Goal: Information Seeking & Learning: Learn about a topic

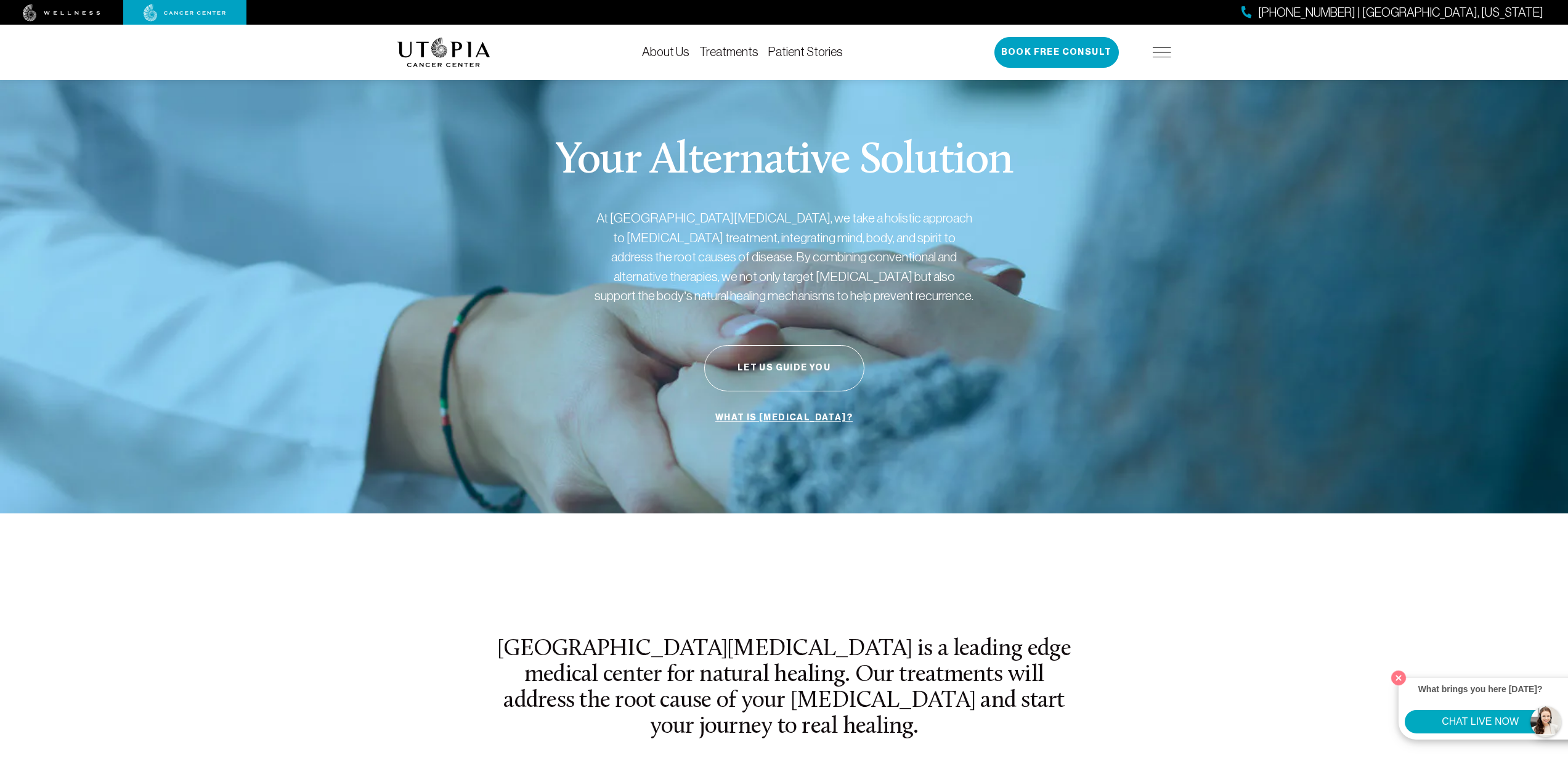
click at [1150, 53] on div "727-516-2283 | Tampa, Florida Book Free Consult" at bounding box center [1082, 53] width 177 height 31
click at [1172, 54] on div "About Us Treatments Patient Stories 727-516-2283 | Tampa, Florida Book Free Con…" at bounding box center [784, 52] width 789 height 55
click at [1164, 53] on img at bounding box center [1162, 53] width 19 height 10
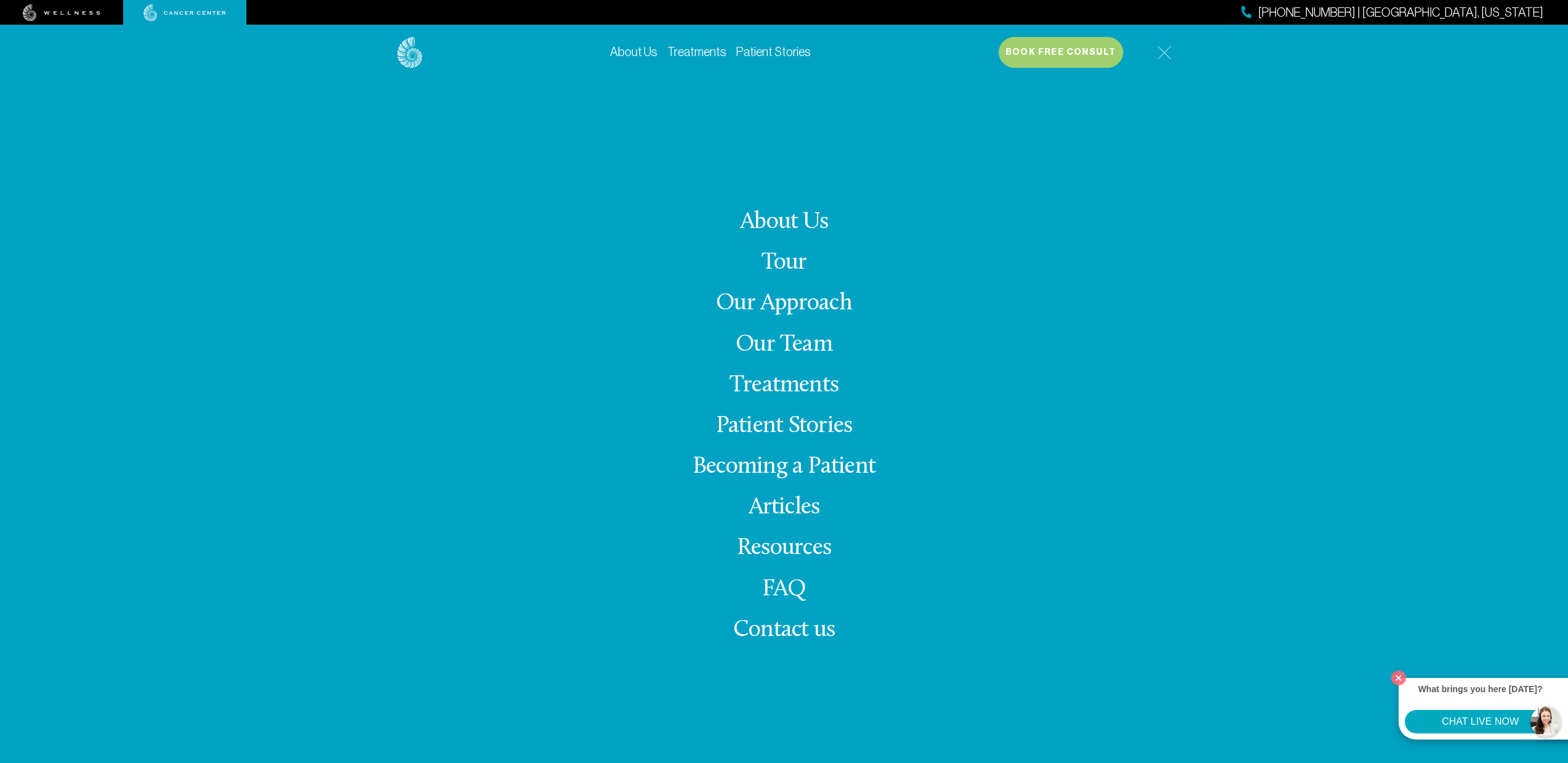
click at [1164, 59] on div "727-516-2283 | Tampa, Florida Book Free Consult" at bounding box center [1085, 53] width 173 height 31
click at [1168, 47] on img at bounding box center [1163, 52] width 14 height 14
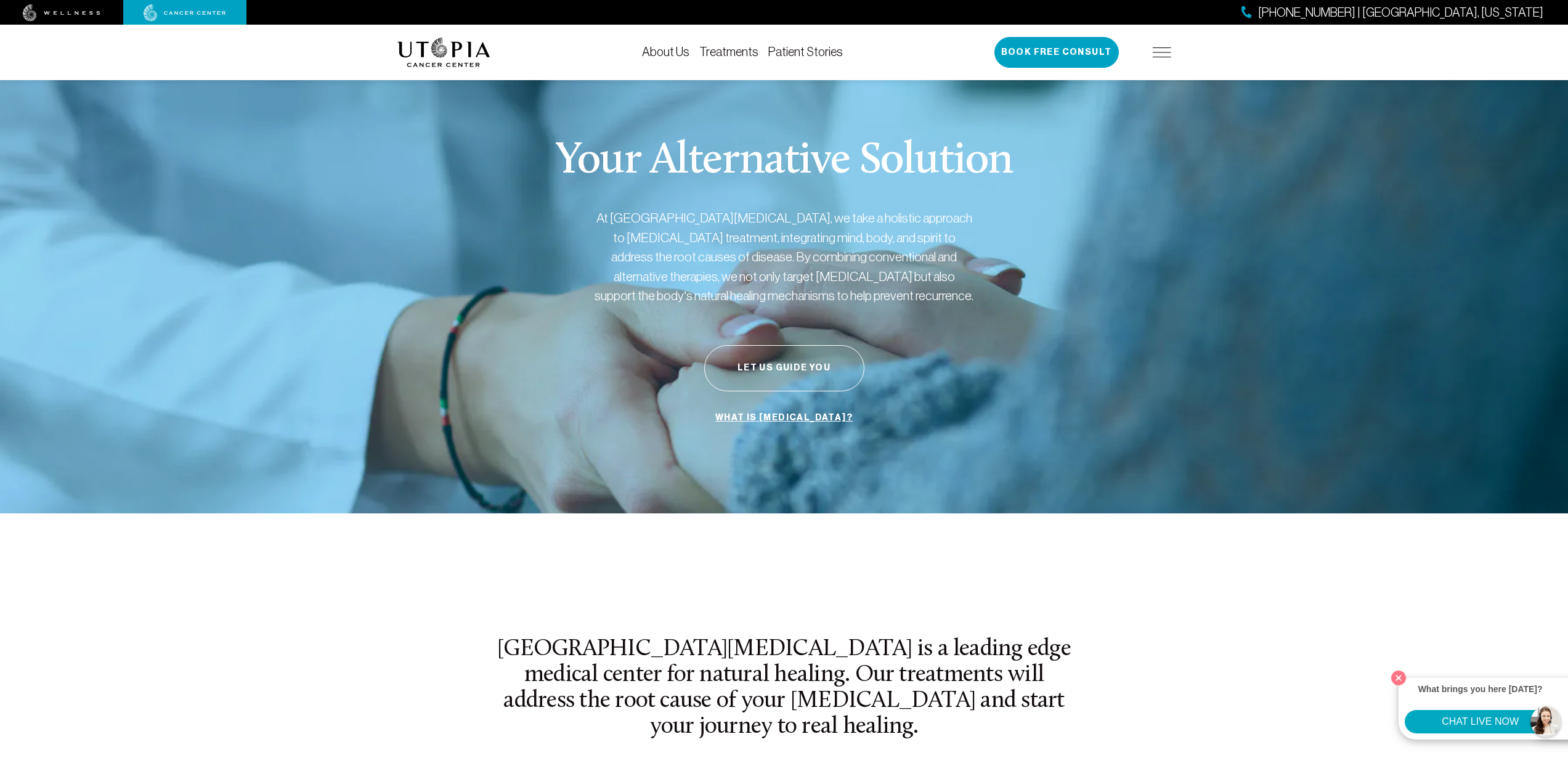
click at [476, 59] on img at bounding box center [443, 52] width 93 height 29
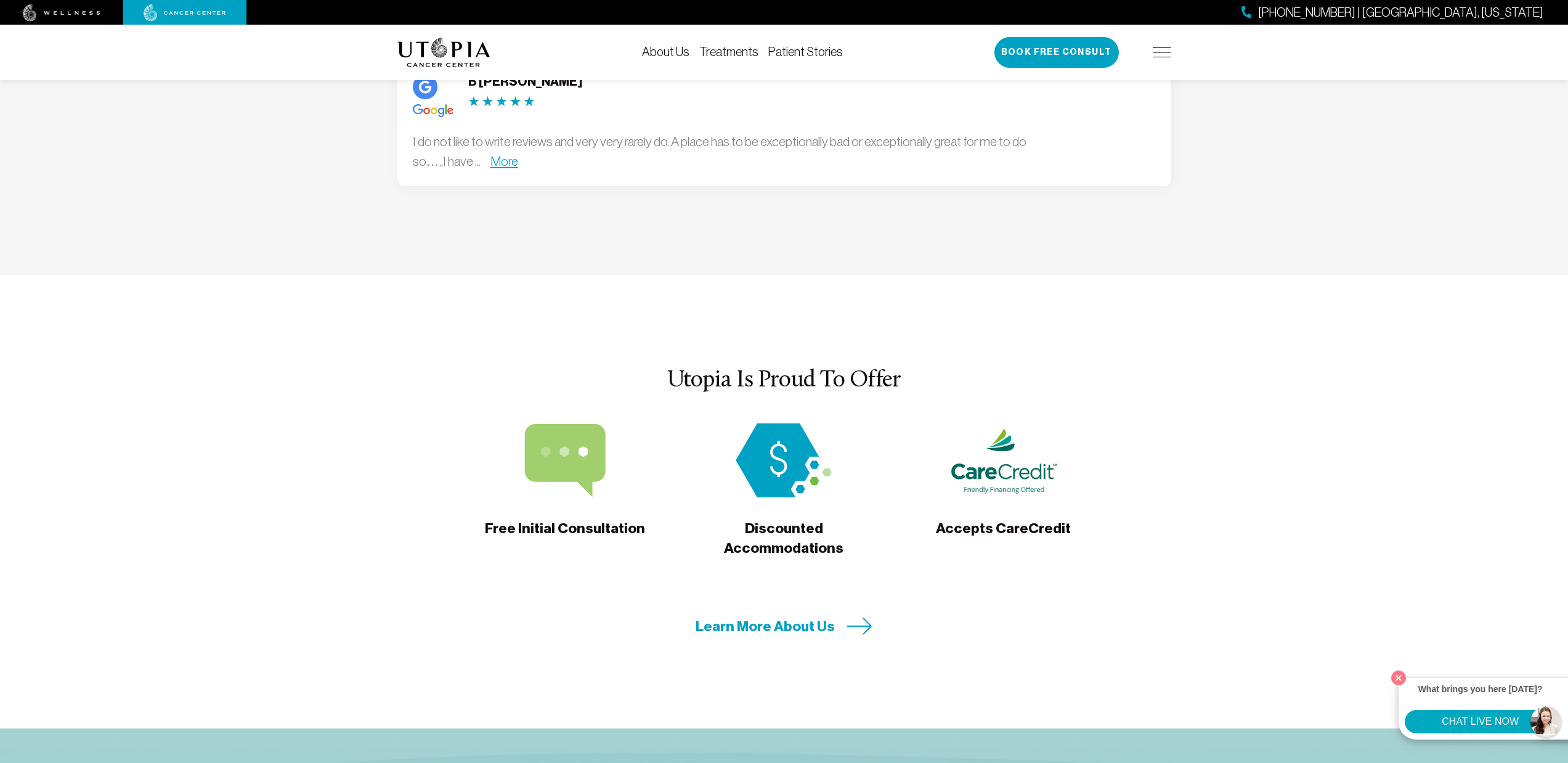
scroll to position [3745, 0]
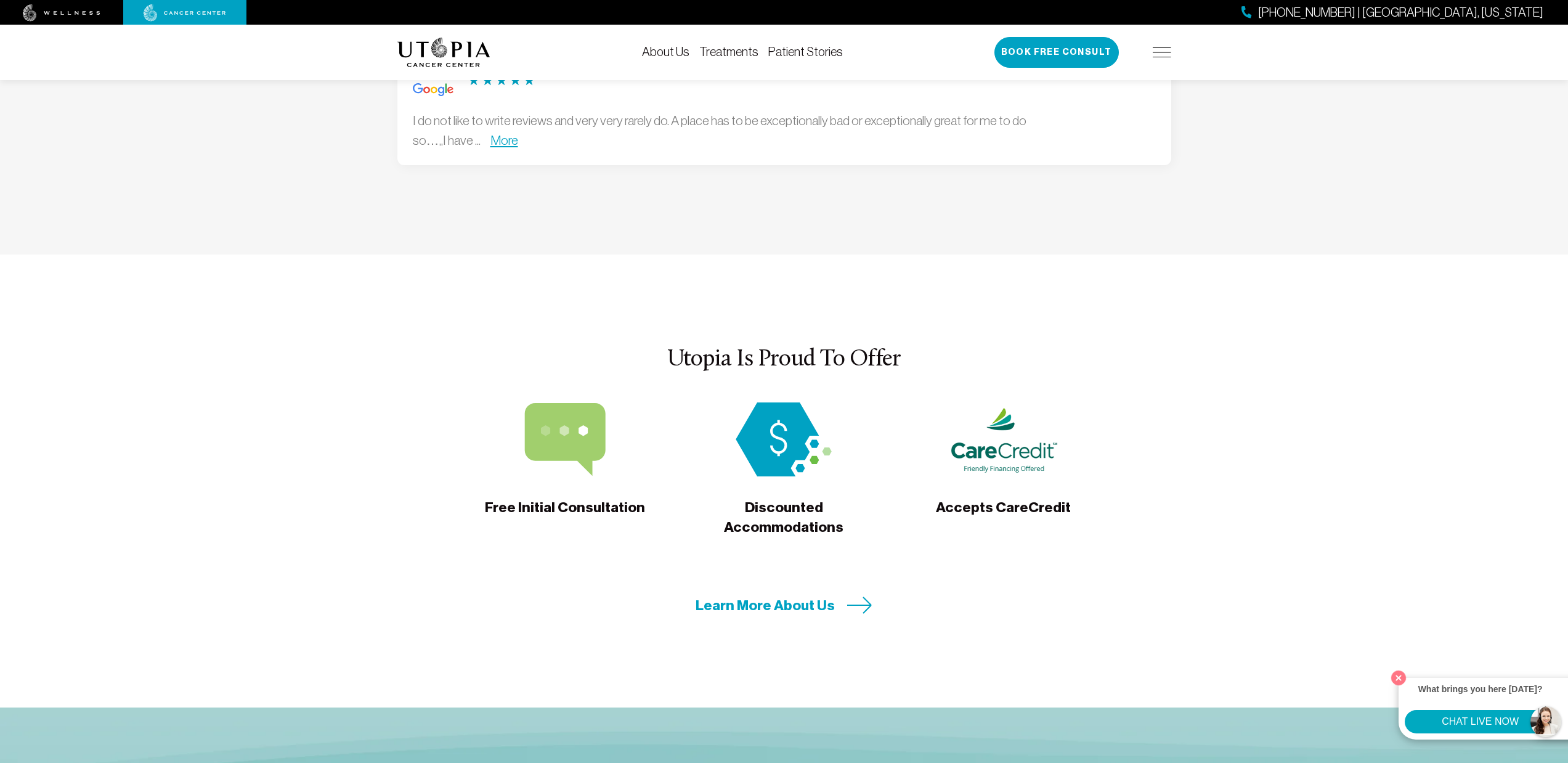
click at [354, 355] on section "Utopia Is Proud To Offer Free Initial Consultation Discounted Accommodations Ac…" at bounding box center [784, 481] width 1568 height 452
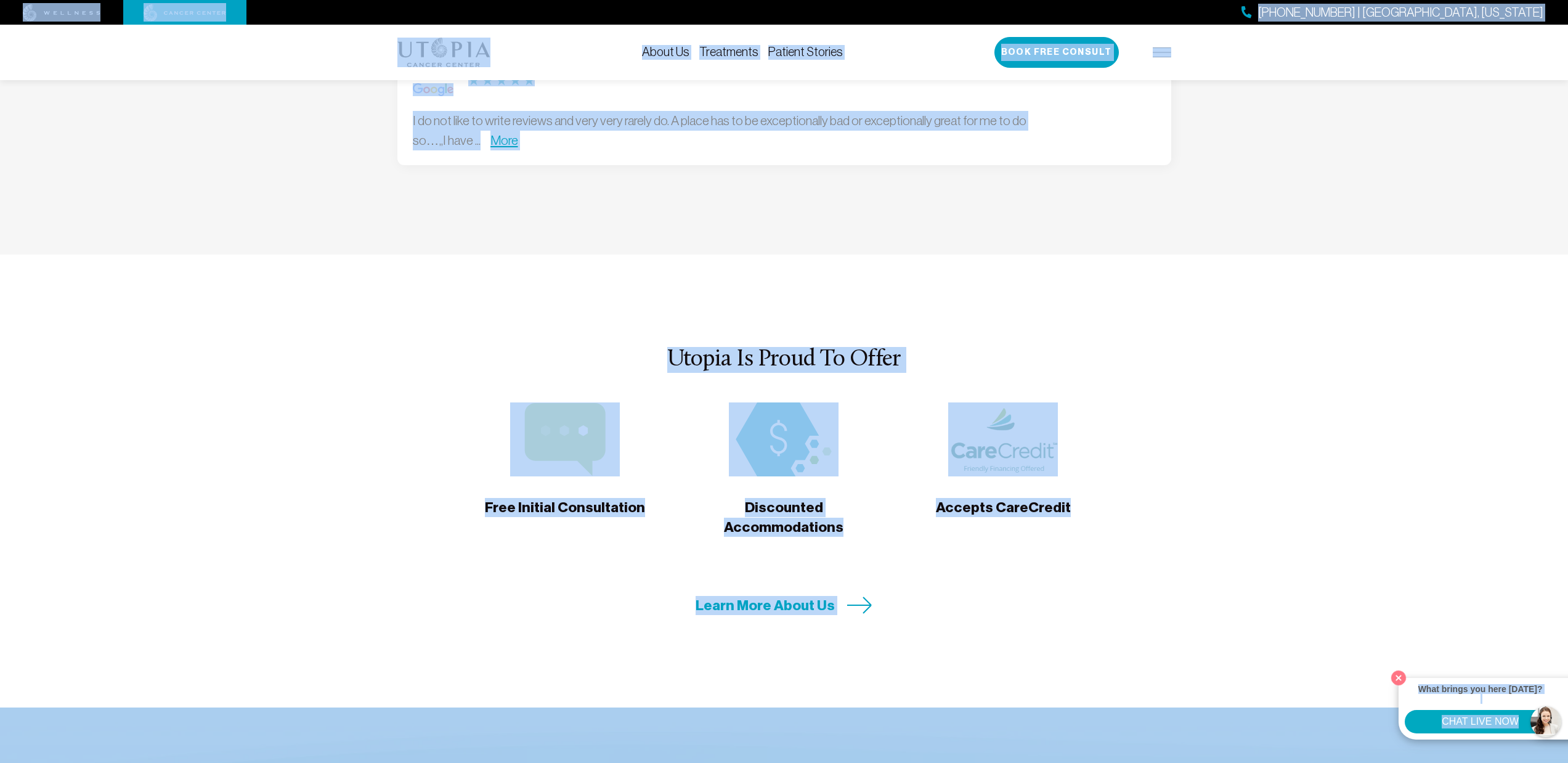
copy body "727-516-2283 | Tampa, Florida About Us Treatments Patient Stories 727-516-2283 …"
click at [938, 402] on div at bounding box center [1002, 439] width 166 height 74
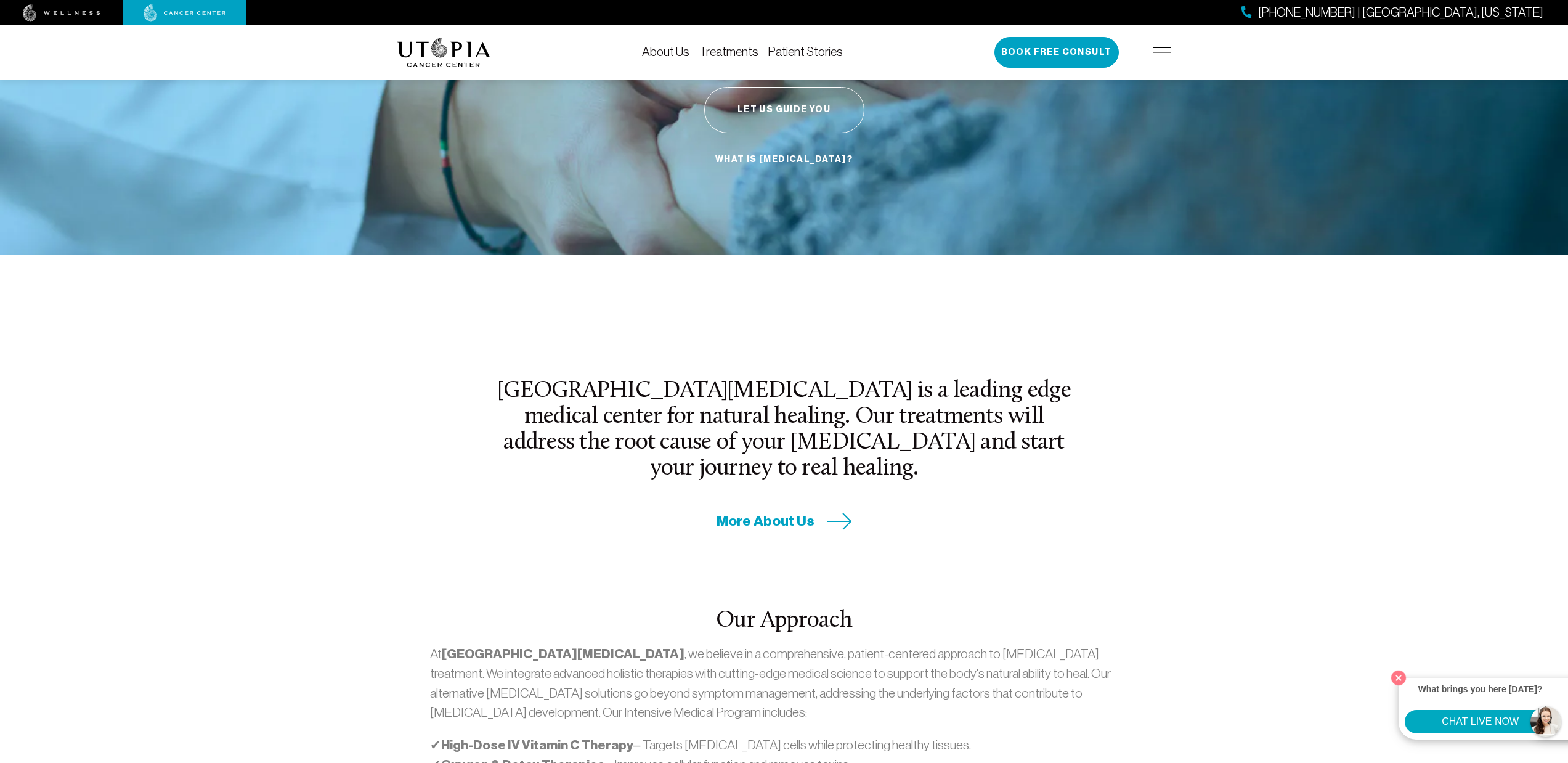
scroll to position [0, 0]
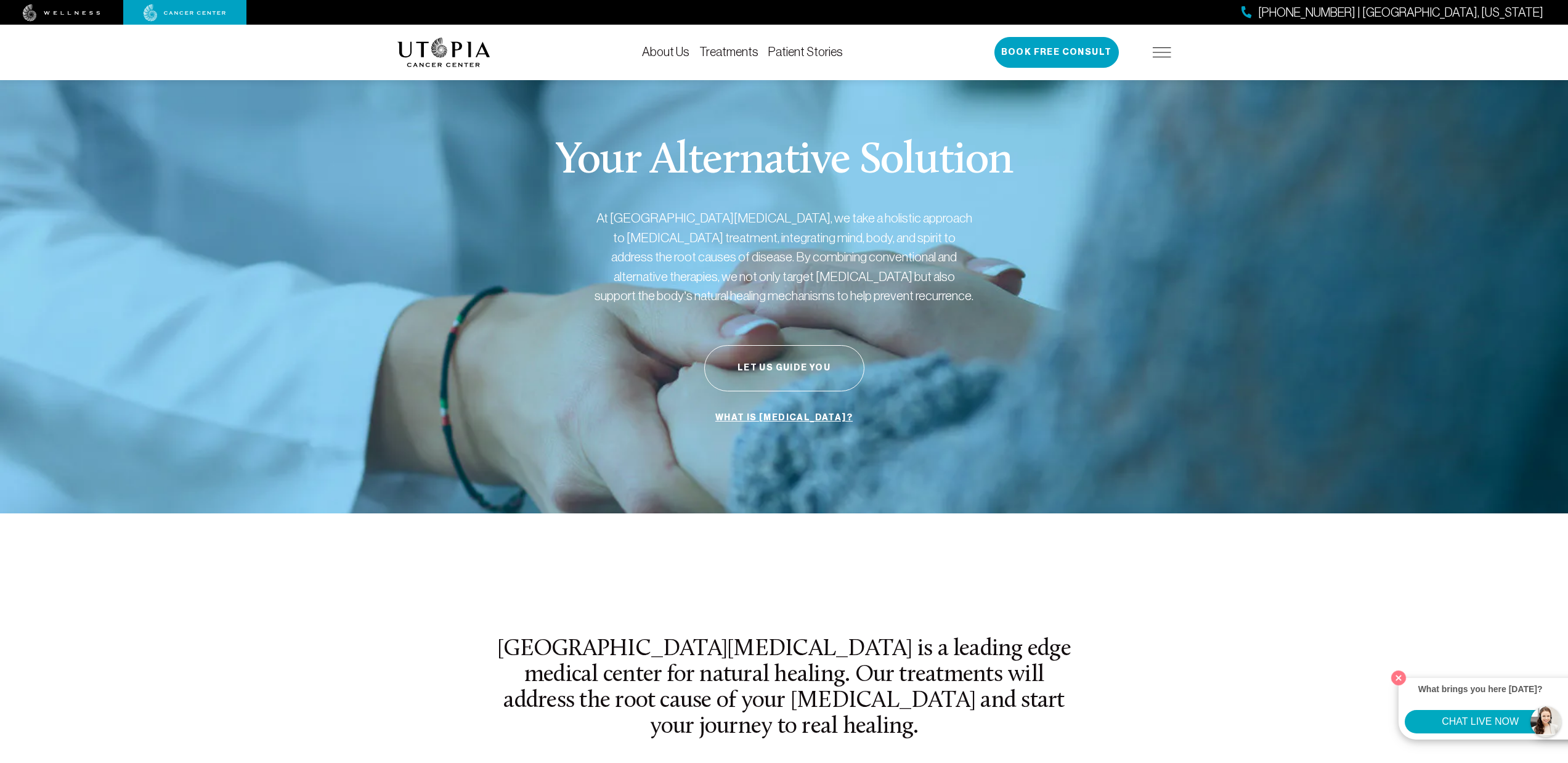
click at [740, 49] on link "Treatments" at bounding box center [728, 51] width 59 height 14
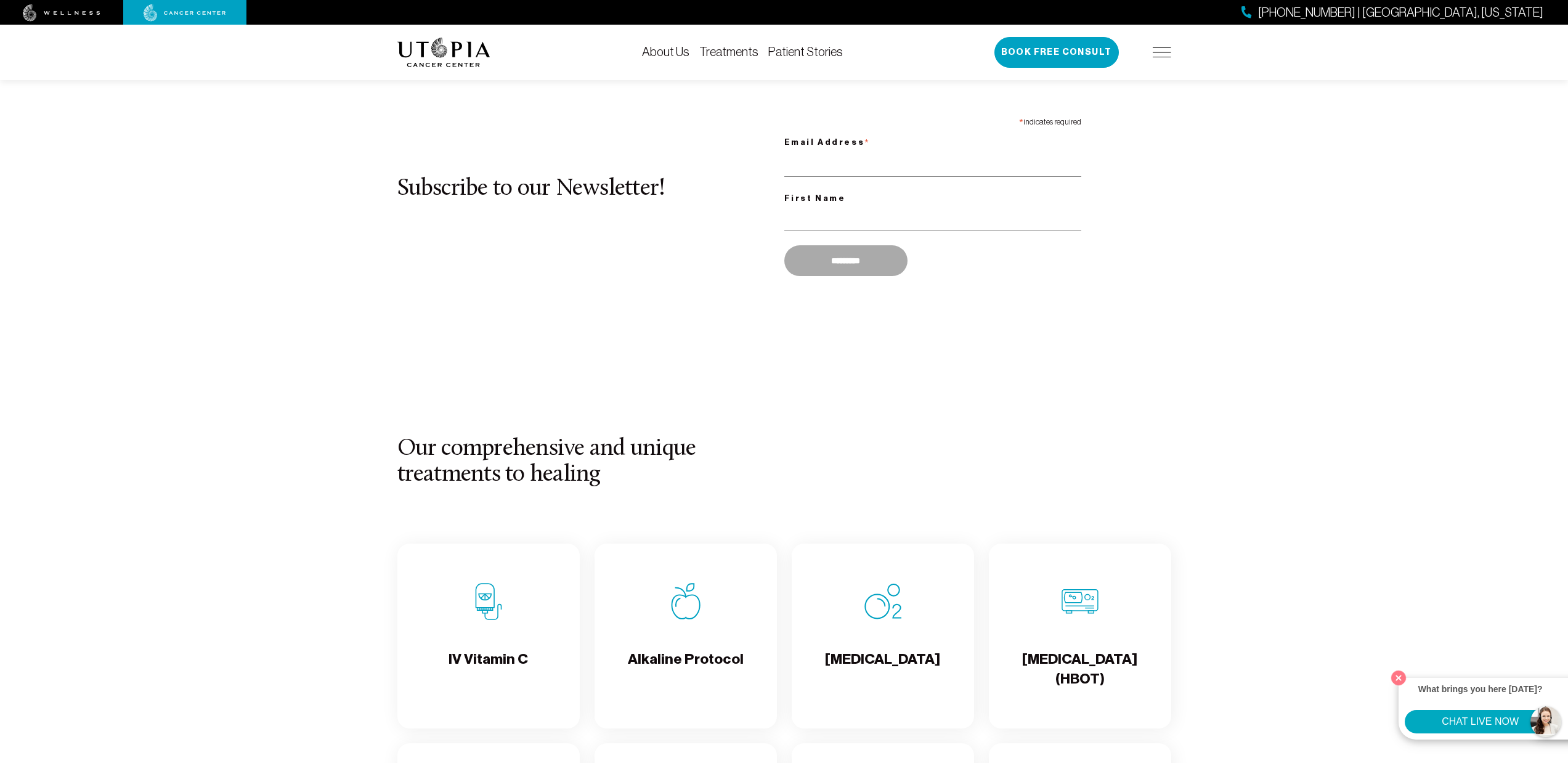
click at [465, 49] on img at bounding box center [443, 52] width 93 height 29
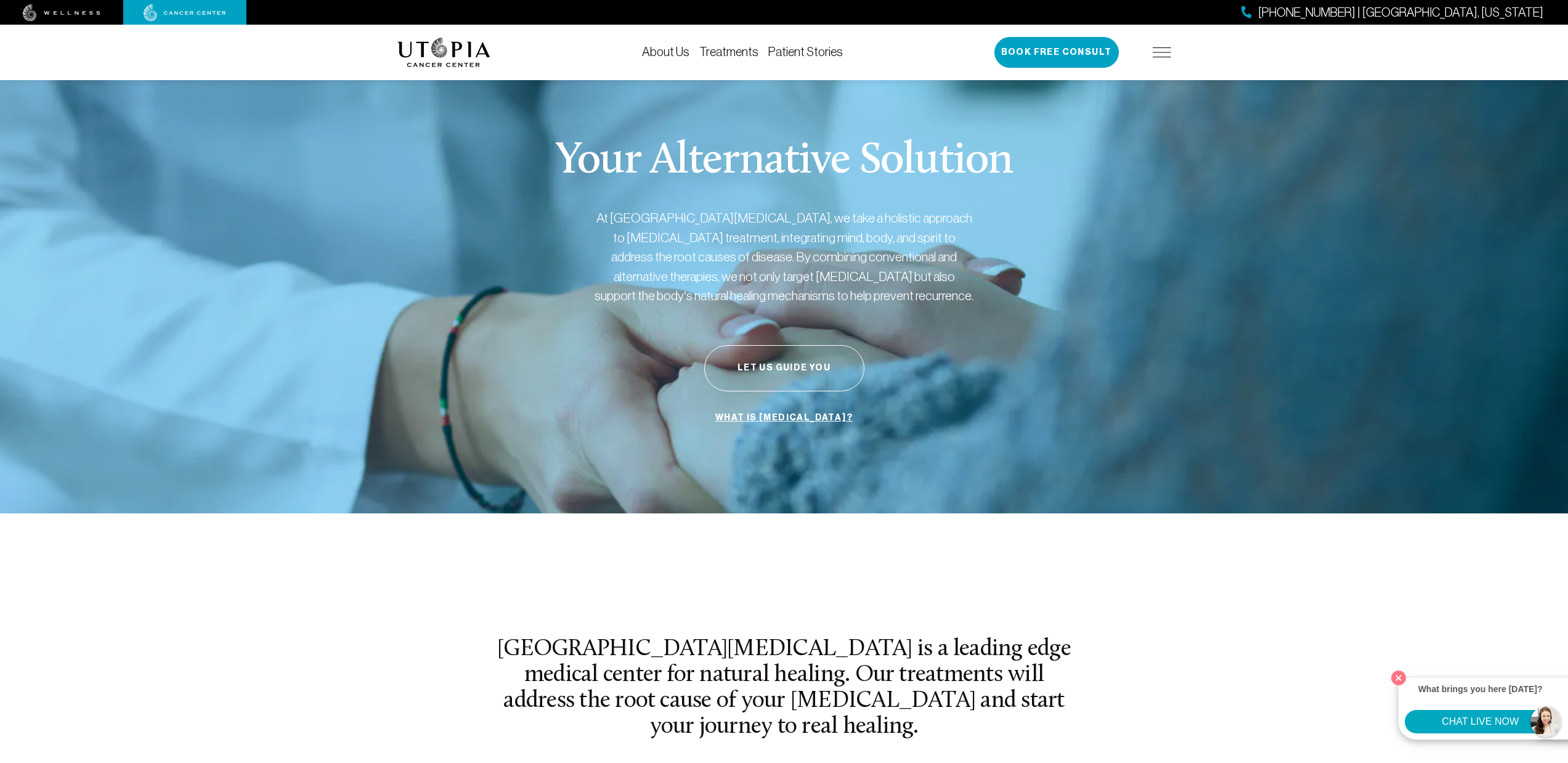
click at [714, 53] on link "Treatments" at bounding box center [728, 51] width 59 height 14
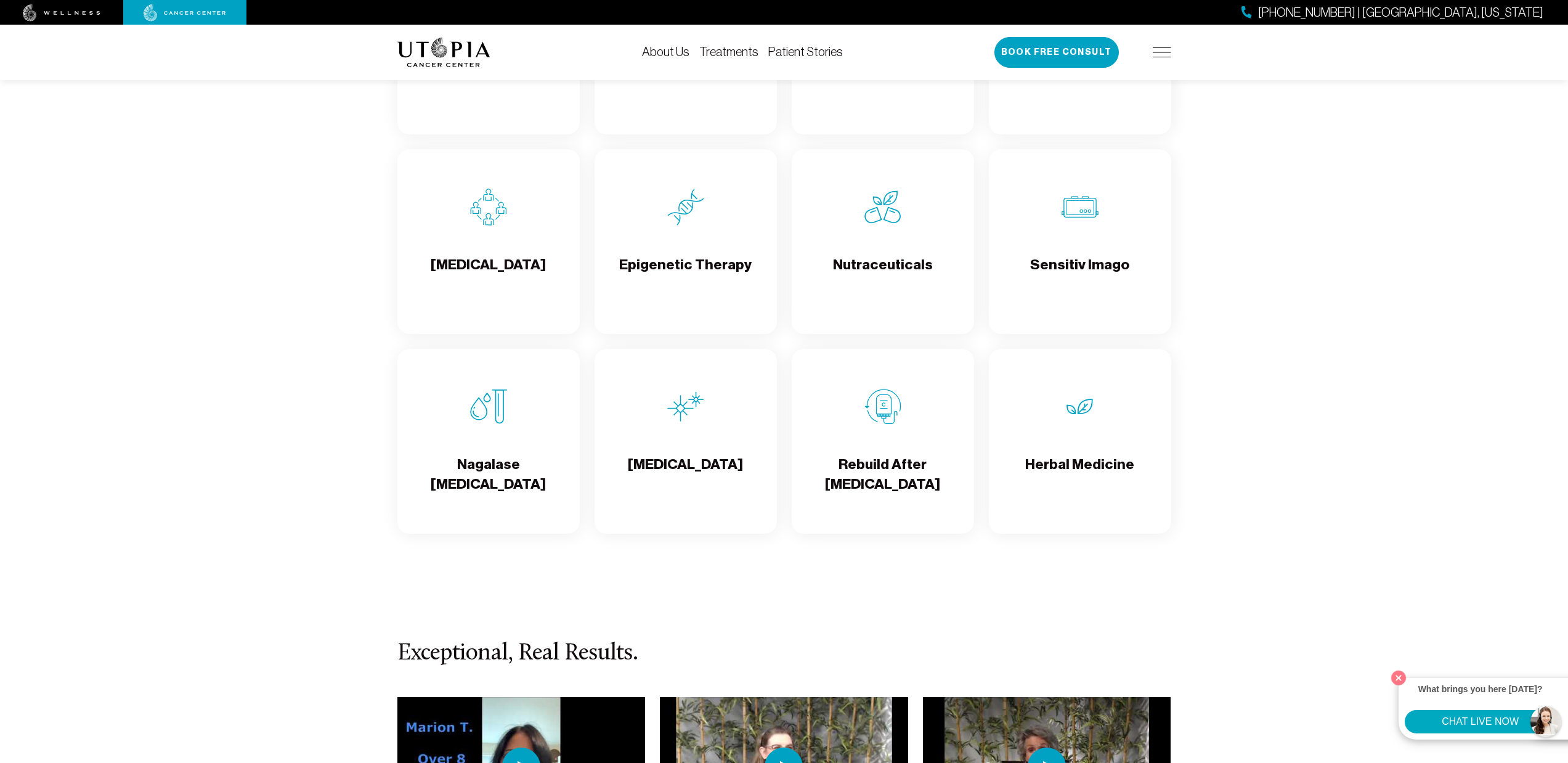
scroll to position [2137, 0]
click at [468, 441] on div "Nagalase [MEDICAL_DATA]" at bounding box center [488, 439] width 182 height 185
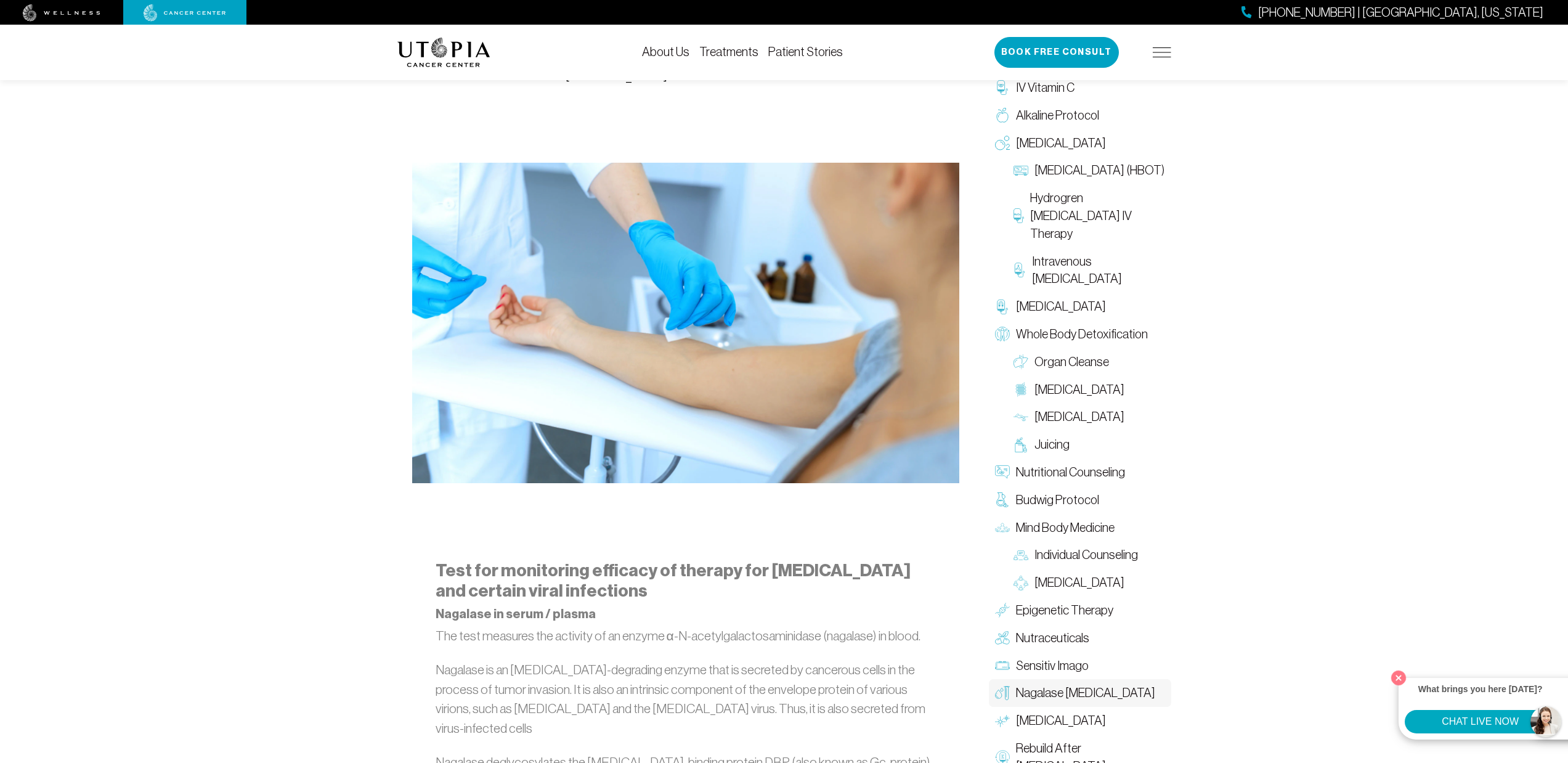
scroll to position [285, 0]
click at [1040, 747] on span "Rebuild After [MEDICAL_DATA]" at bounding box center [1090, 757] width 149 height 36
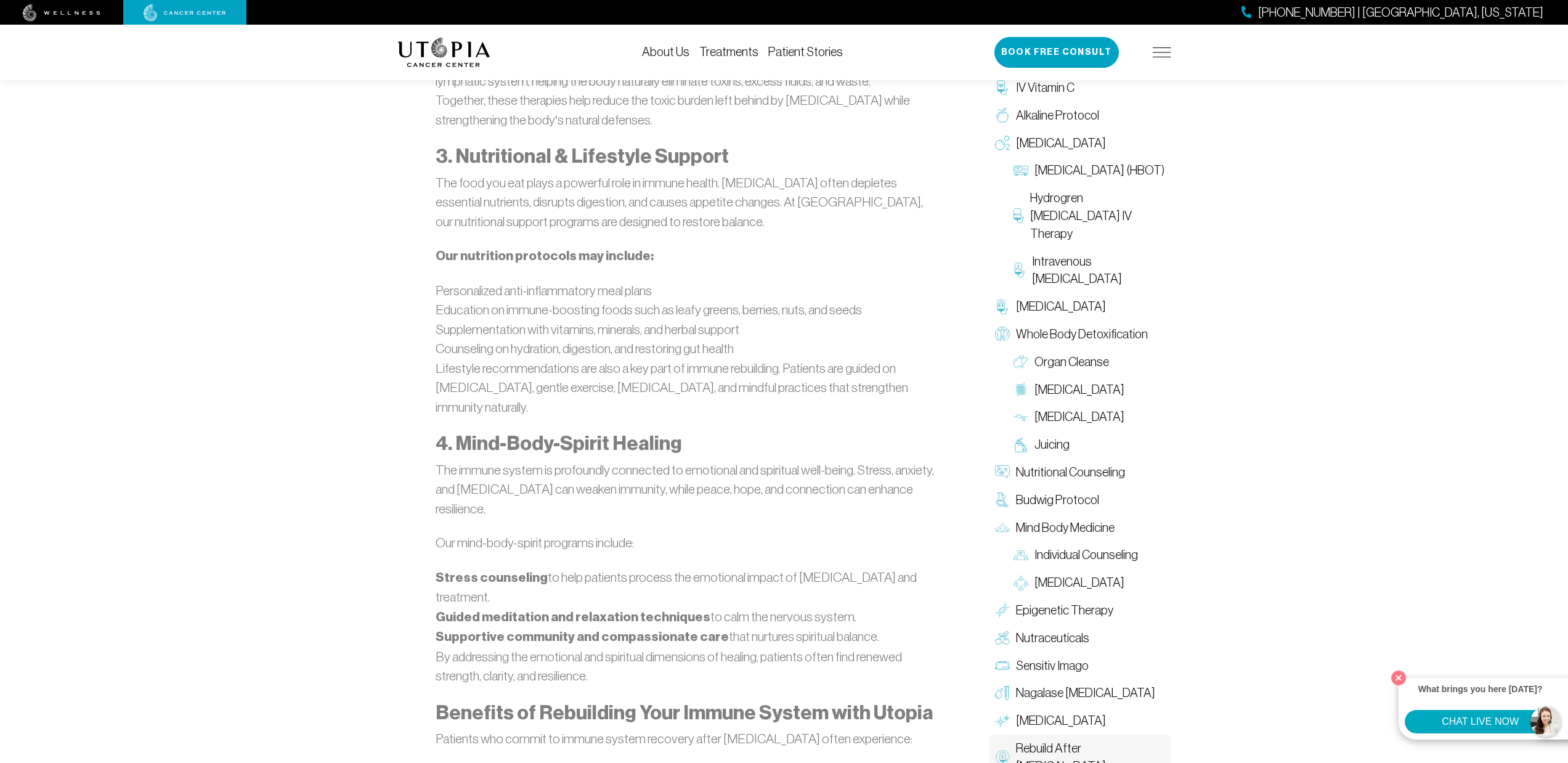
scroll to position [2410, 0]
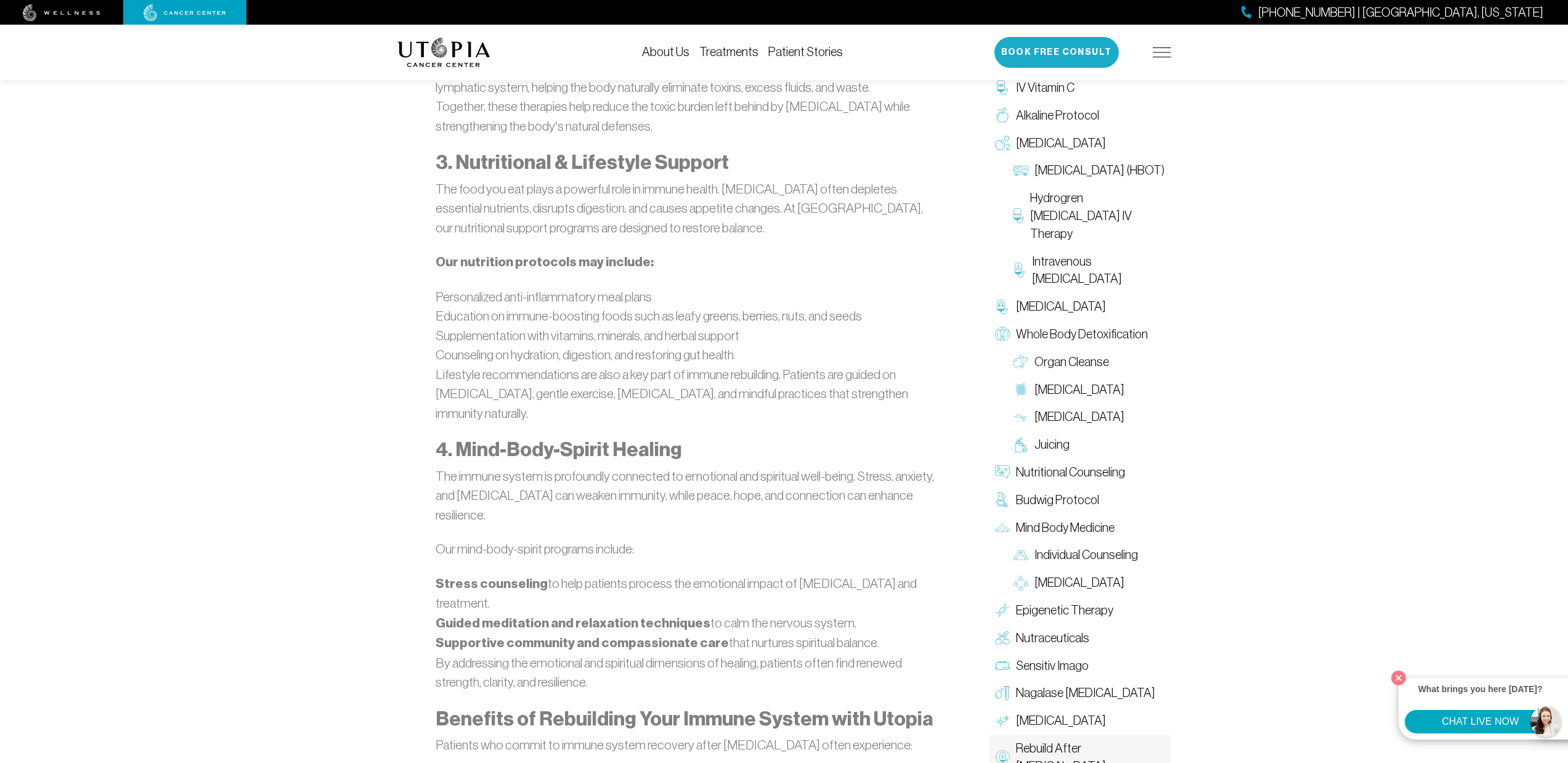
click at [1031, 62] on button "Book Free Consult" at bounding box center [1056, 53] width 124 height 31
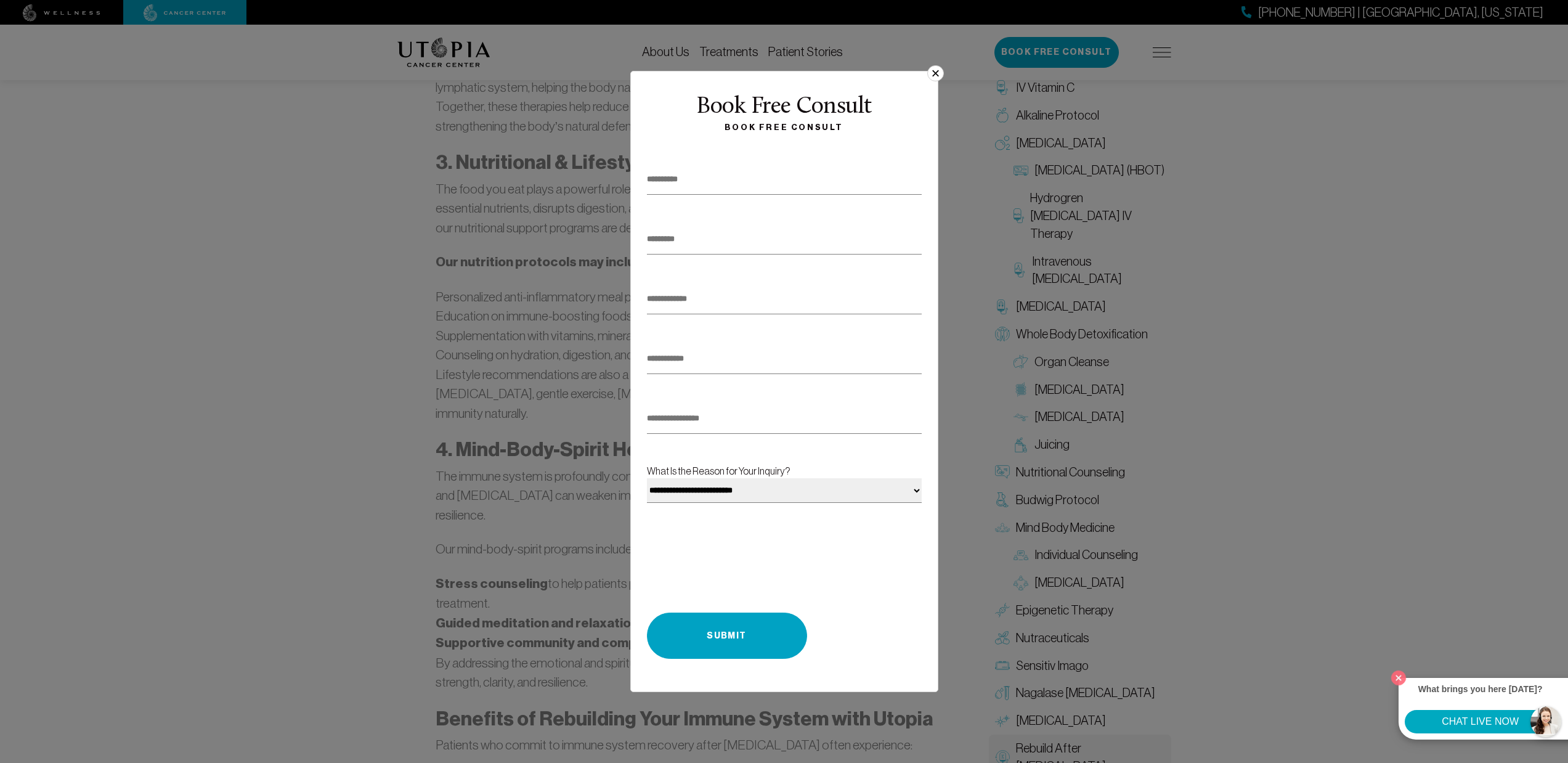
click at [935, 73] on button "×" at bounding box center [936, 74] width 16 height 16
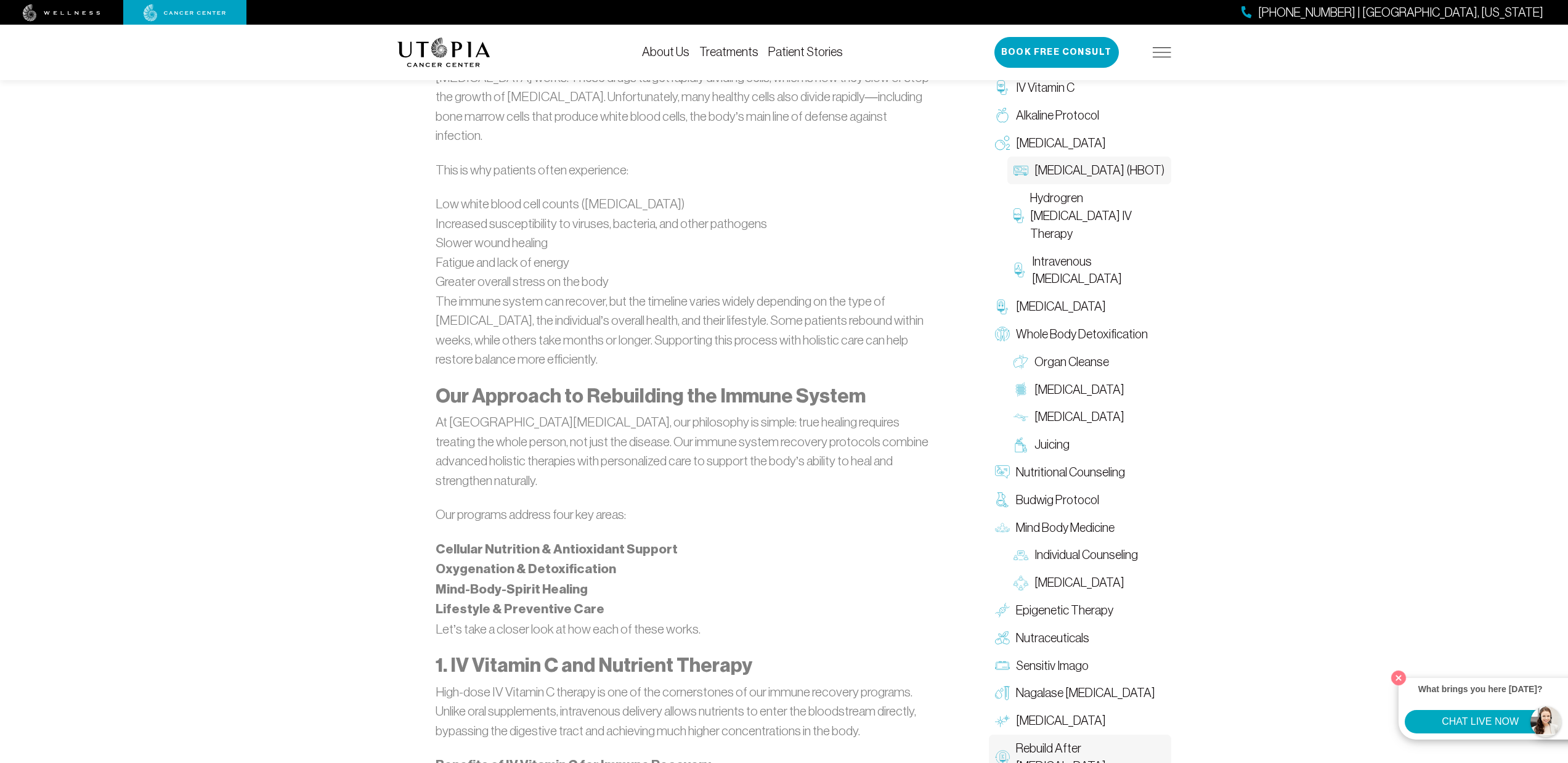
scroll to position [1182, 0]
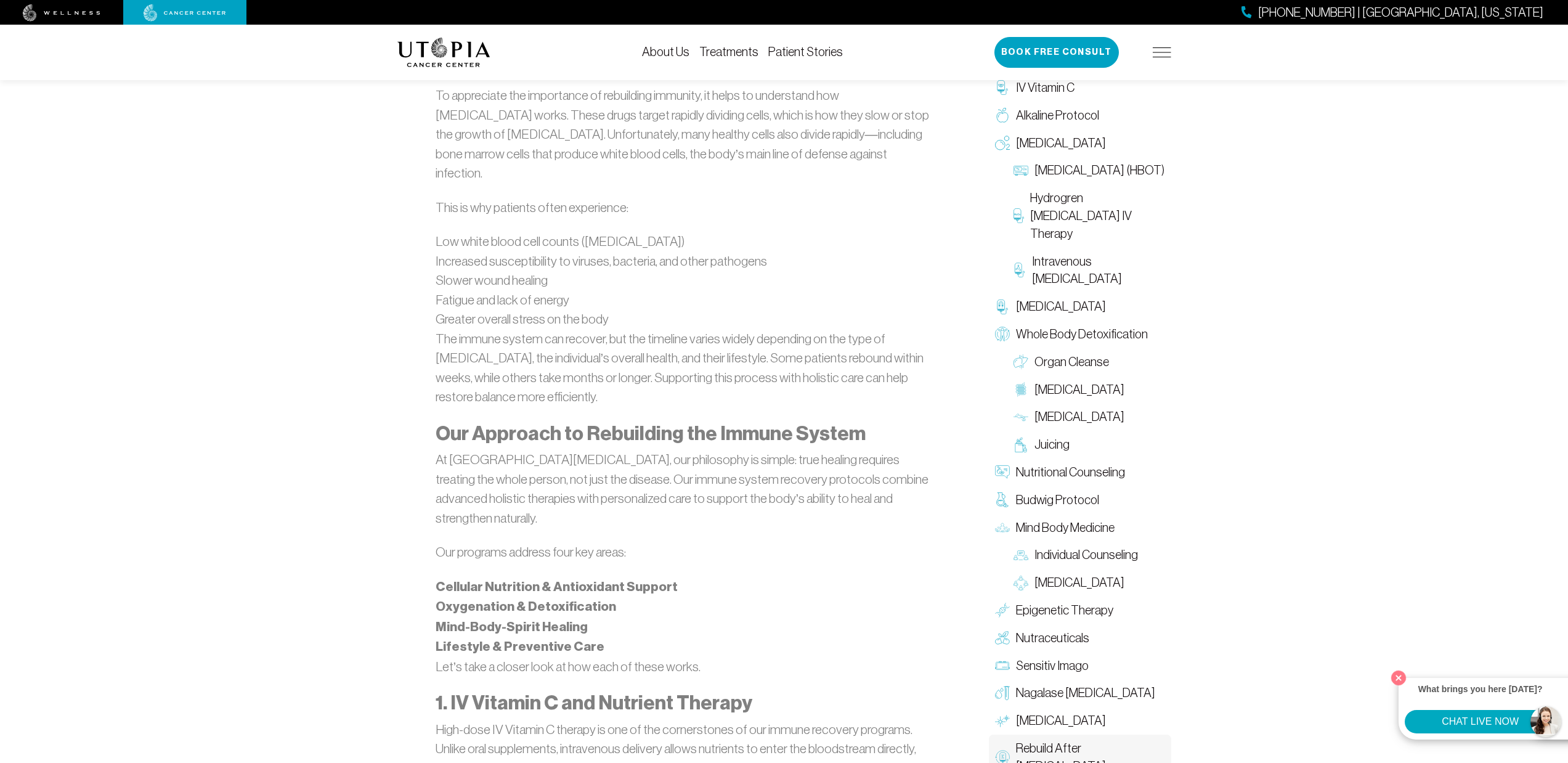
click at [653, 56] on link "About Us" at bounding box center [666, 51] width 48 height 14
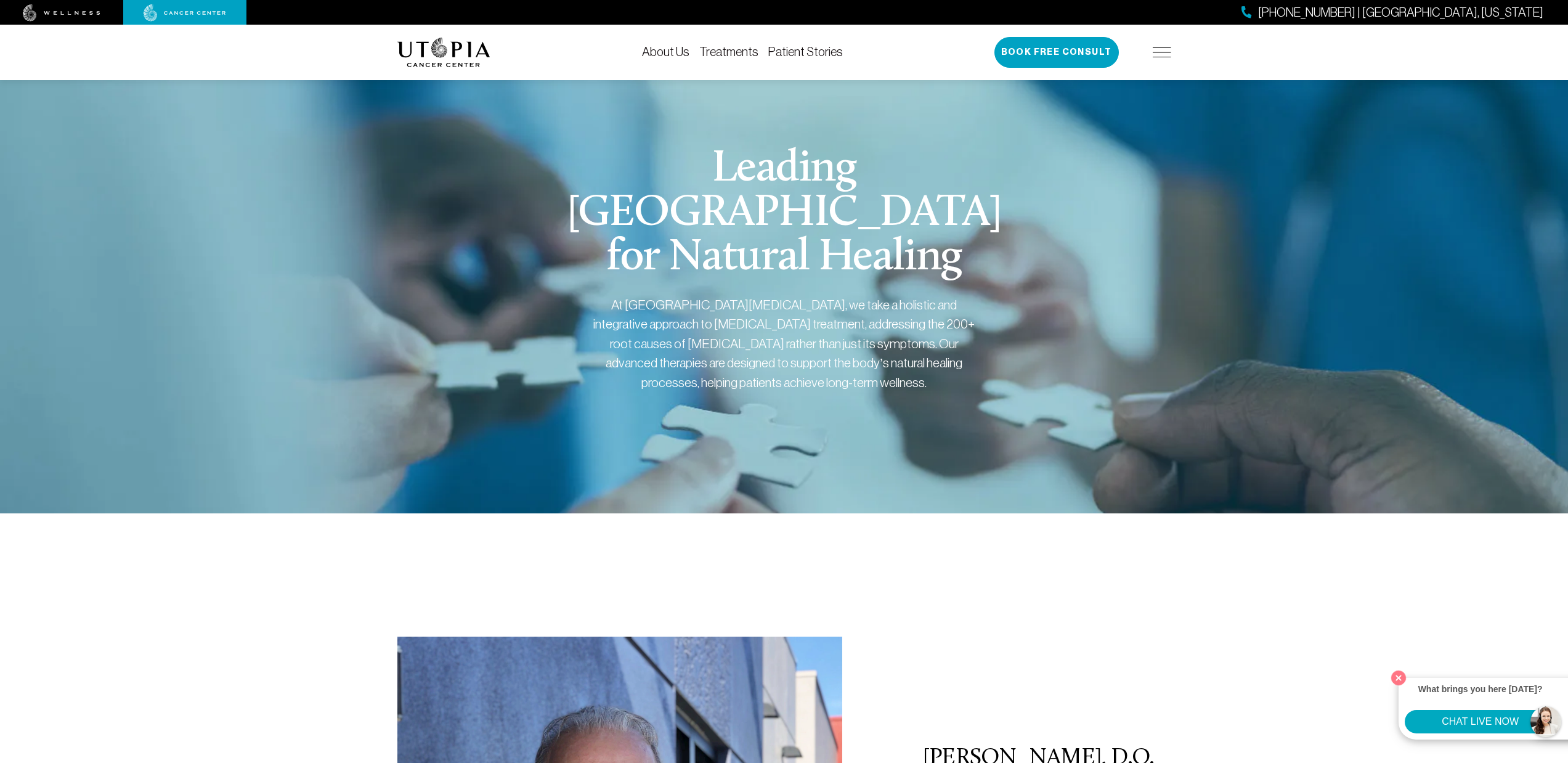
click at [718, 42] on div "About Us Treatments Patient Stories 727-516-2283 | Tampa, Florida Book Free Con…" at bounding box center [784, 52] width 773 height 55
click at [718, 60] on div "About Us Treatments Patient Stories 727-516-2283 | Tampa, Florida Book Free Con…" at bounding box center [784, 52] width 773 height 55
click at [717, 57] on link "Treatments" at bounding box center [728, 51] width 59 height 14
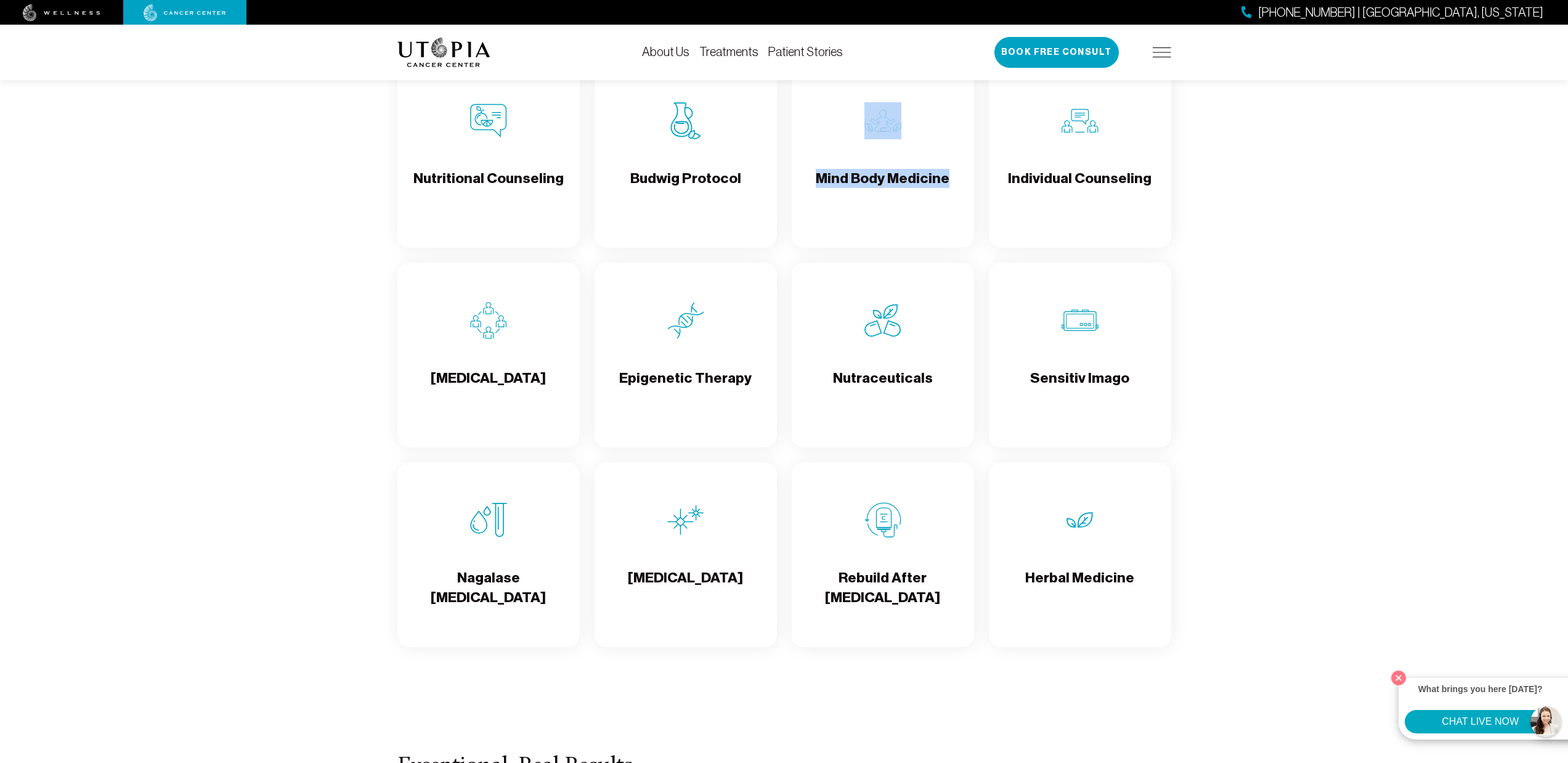
scroll to position [2023, 0]
click at [958, 439] on div "Nutraceuticals" at bounding box center [882, 354] width 182 height 185
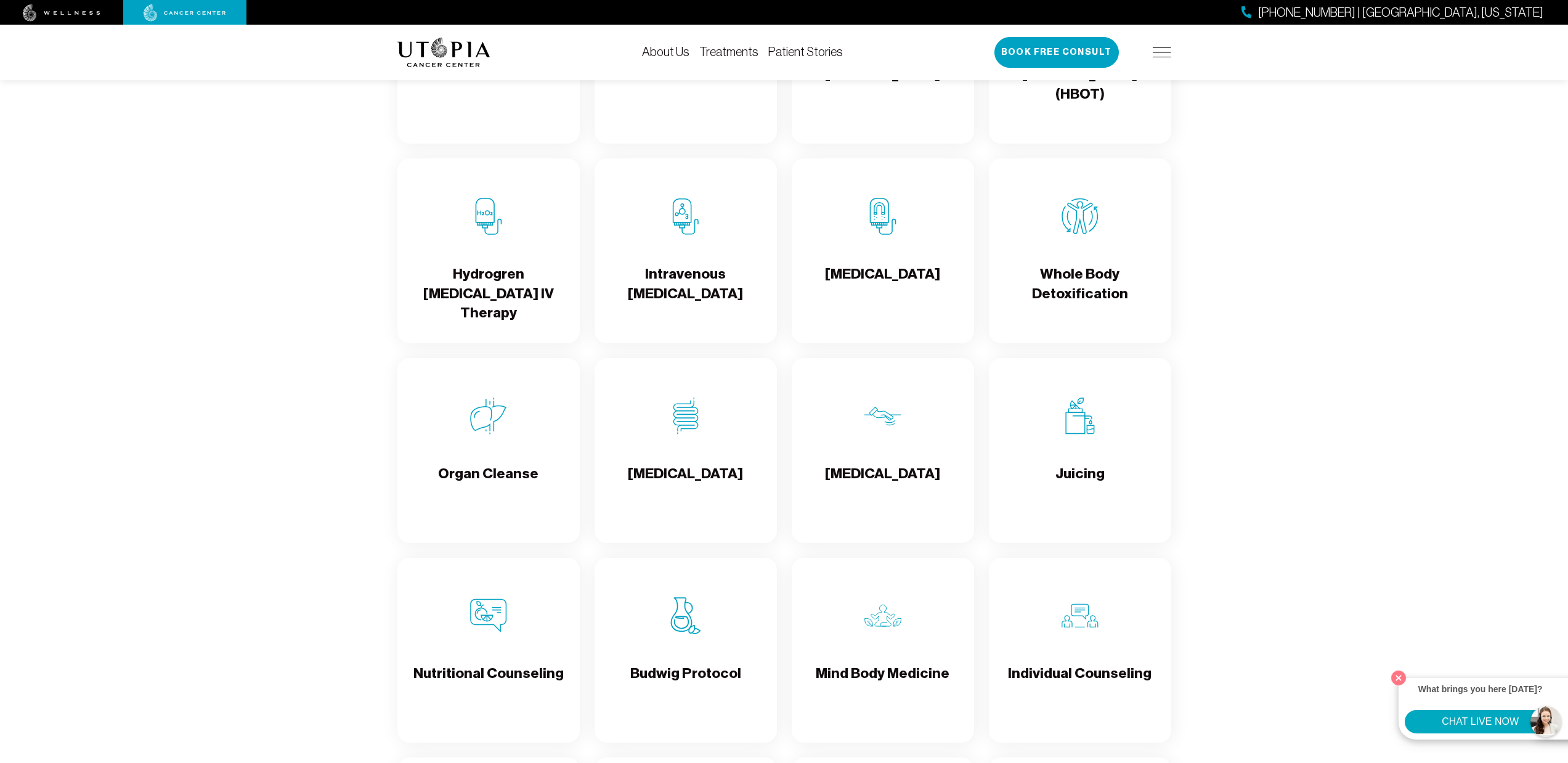
scroll to position [1455, 0]
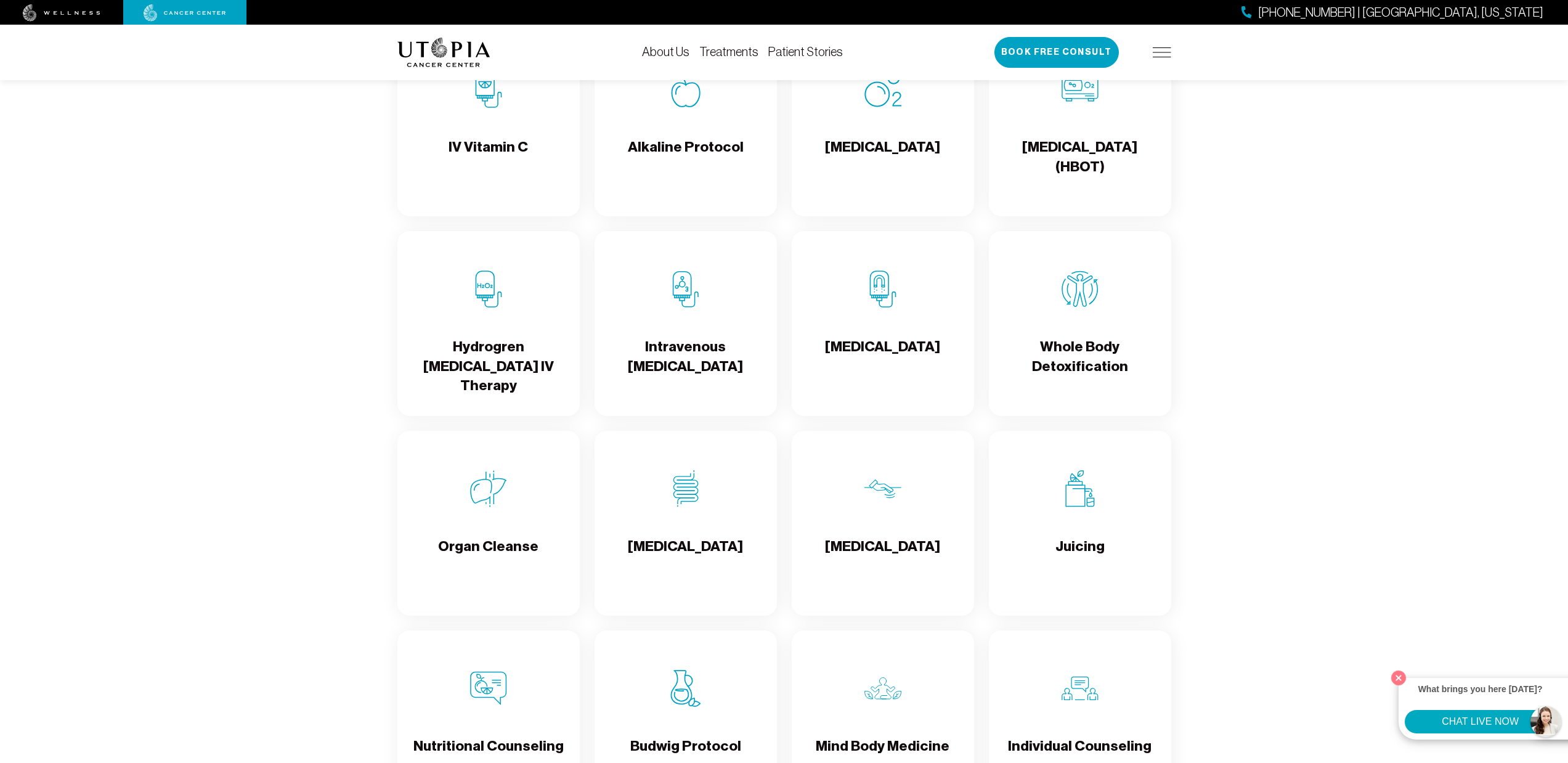
click at [681, 58] on li "About Us" at bounding box center [666, 52] width 48 height 15
click at [671, 54] on link "About Us" at bounding box center [666, 51] width 48 height 14
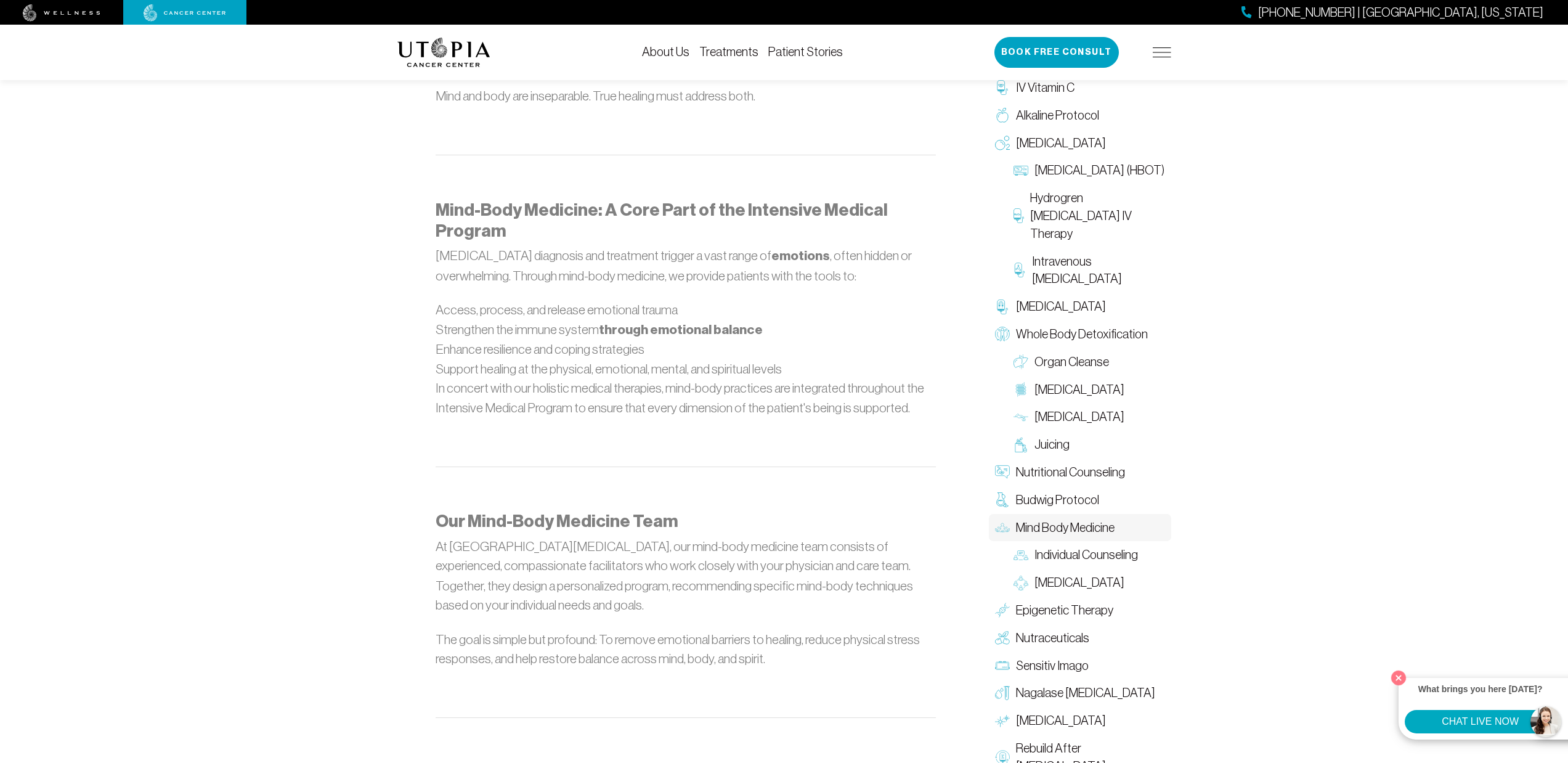
scroll to position [1146, 0]
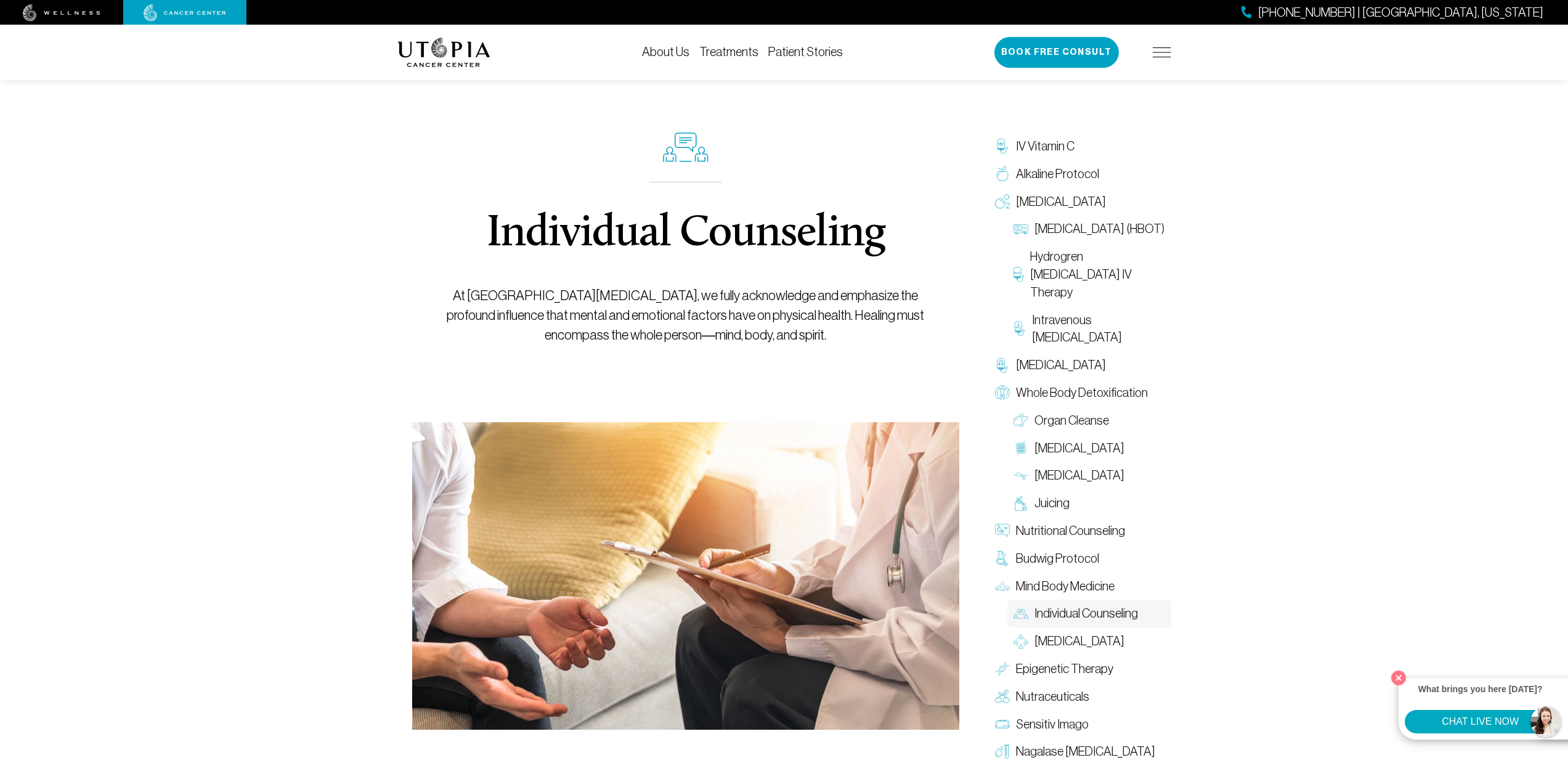
click at [731, 50] on link "Treatments" at bounding box center [728, 51] width 59 height 14
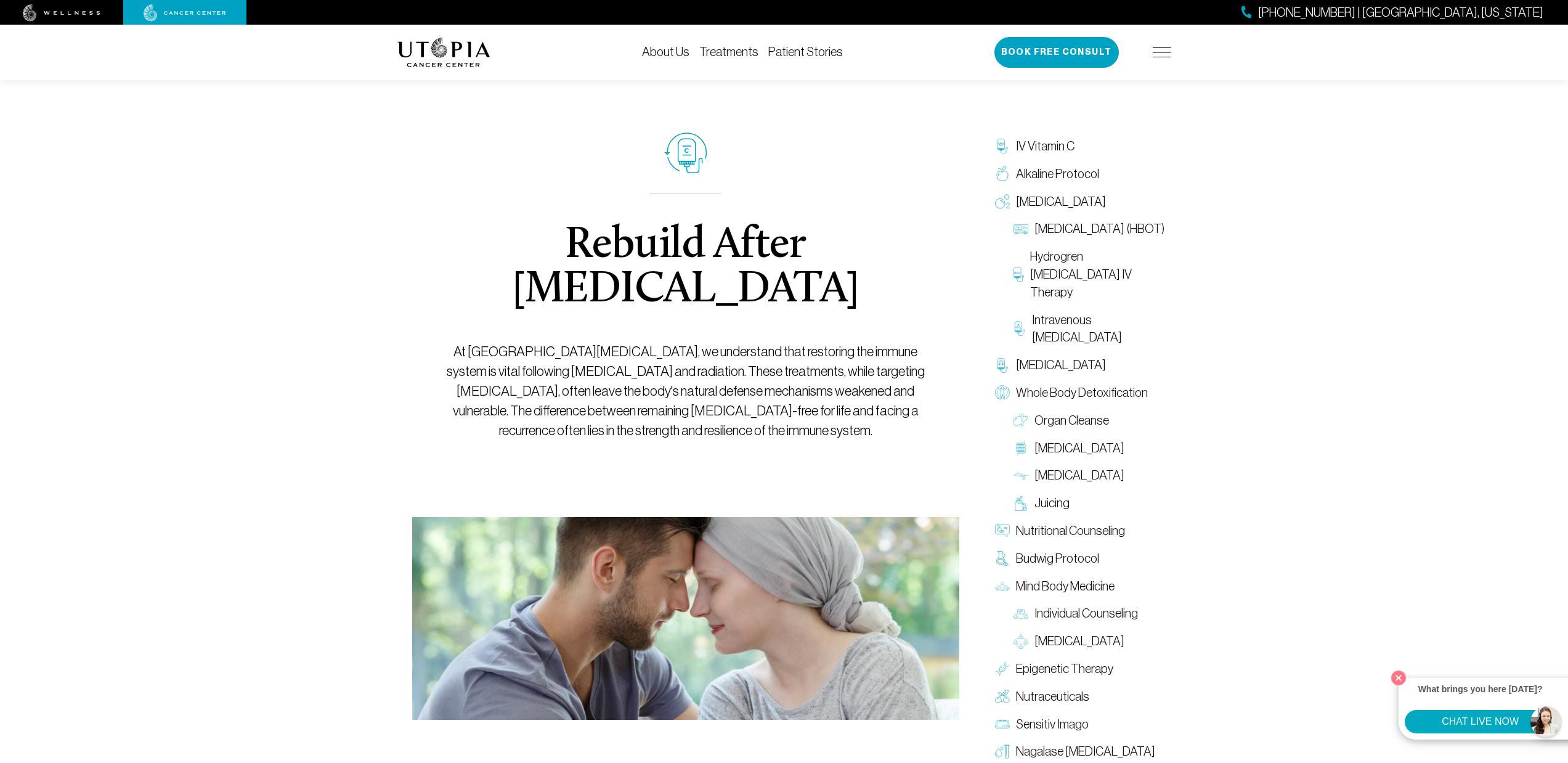
click at [432, 63] on img at bounding box center [443, 52] width 93 height 29
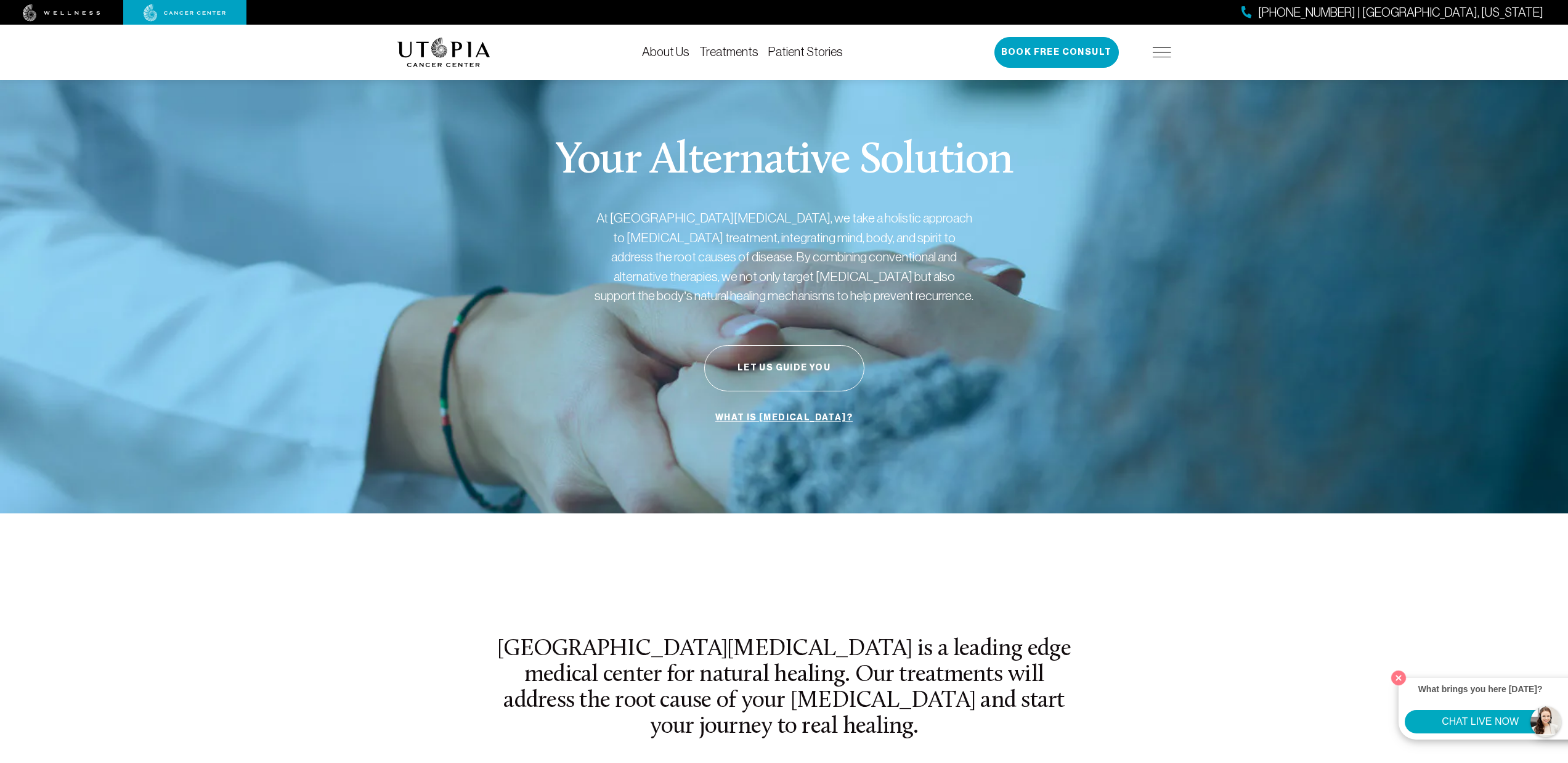
click at [820, 49] on link "Patient Stories" at bounding box center [806, 51] width 75 height 14
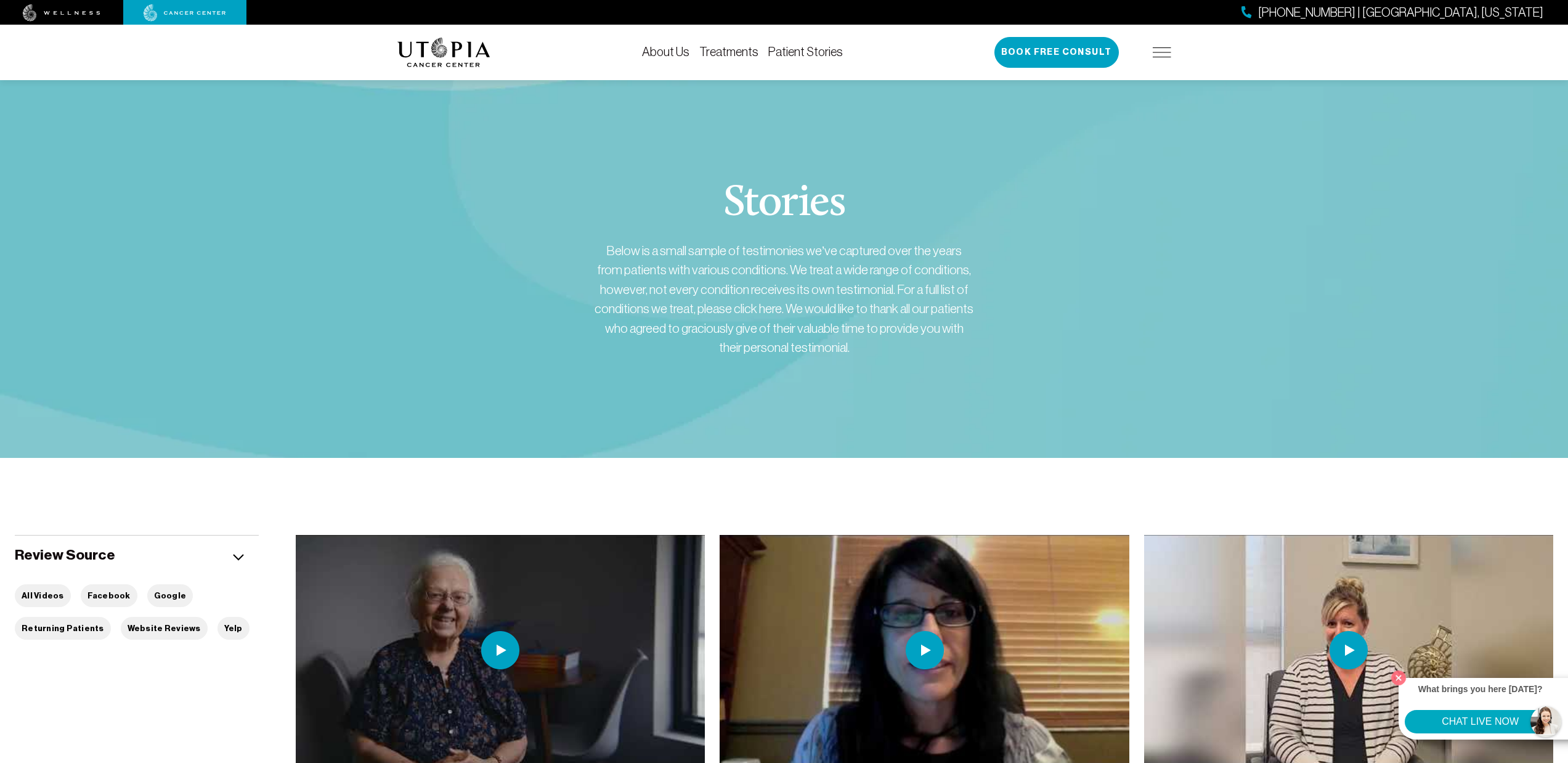
click at [1146, 55] on div "727-516-2283 | Tampa, Florida Book Free Consult" at bounding box center [1082, 53] width 177 height 31
click at [1161, 53] on img at bounding box center [1162, 53] width 19 height 10
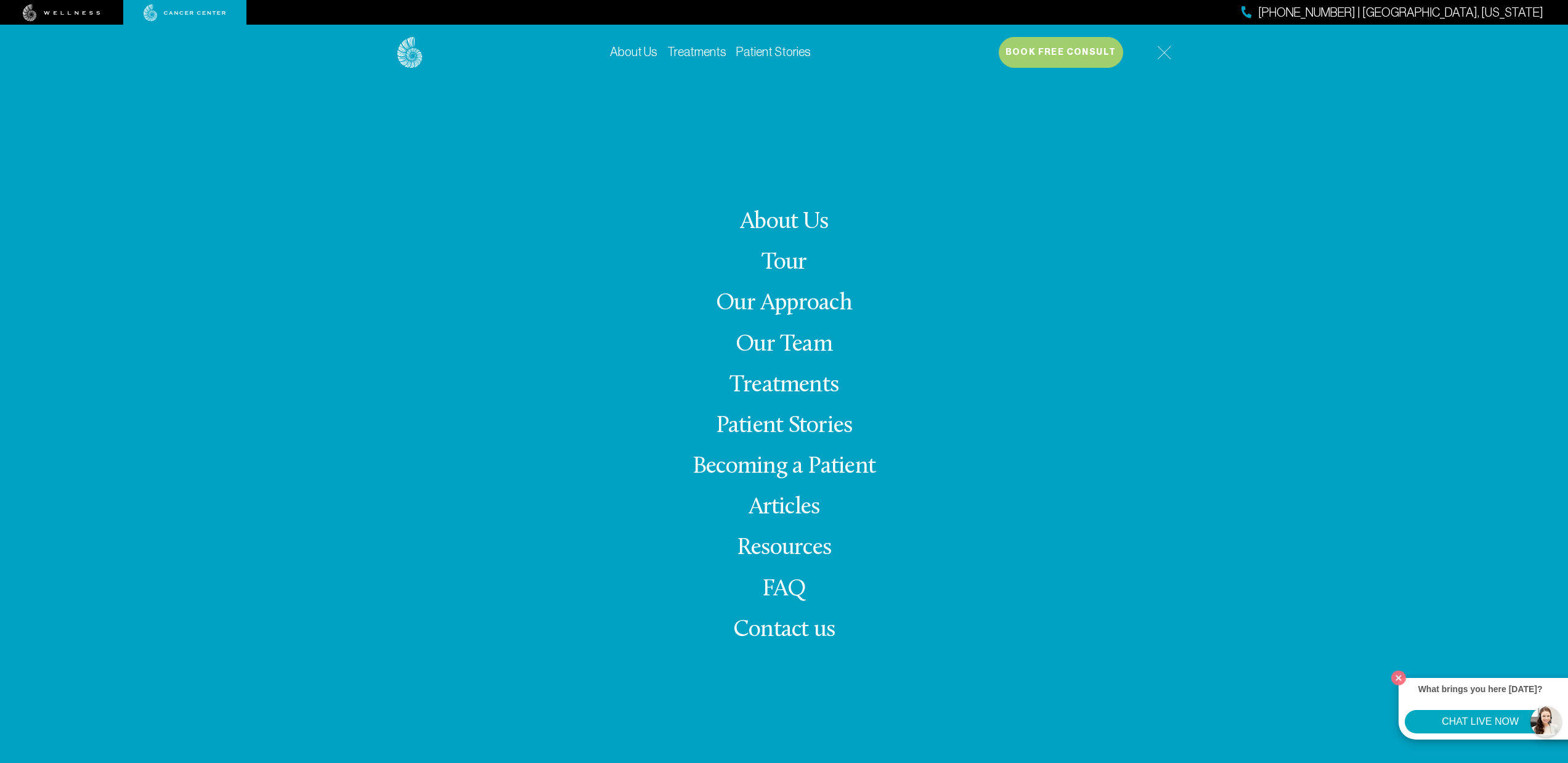
click at [778, 305] on link "Our Approach" at bounding box center [784, 303] width 136 height 24
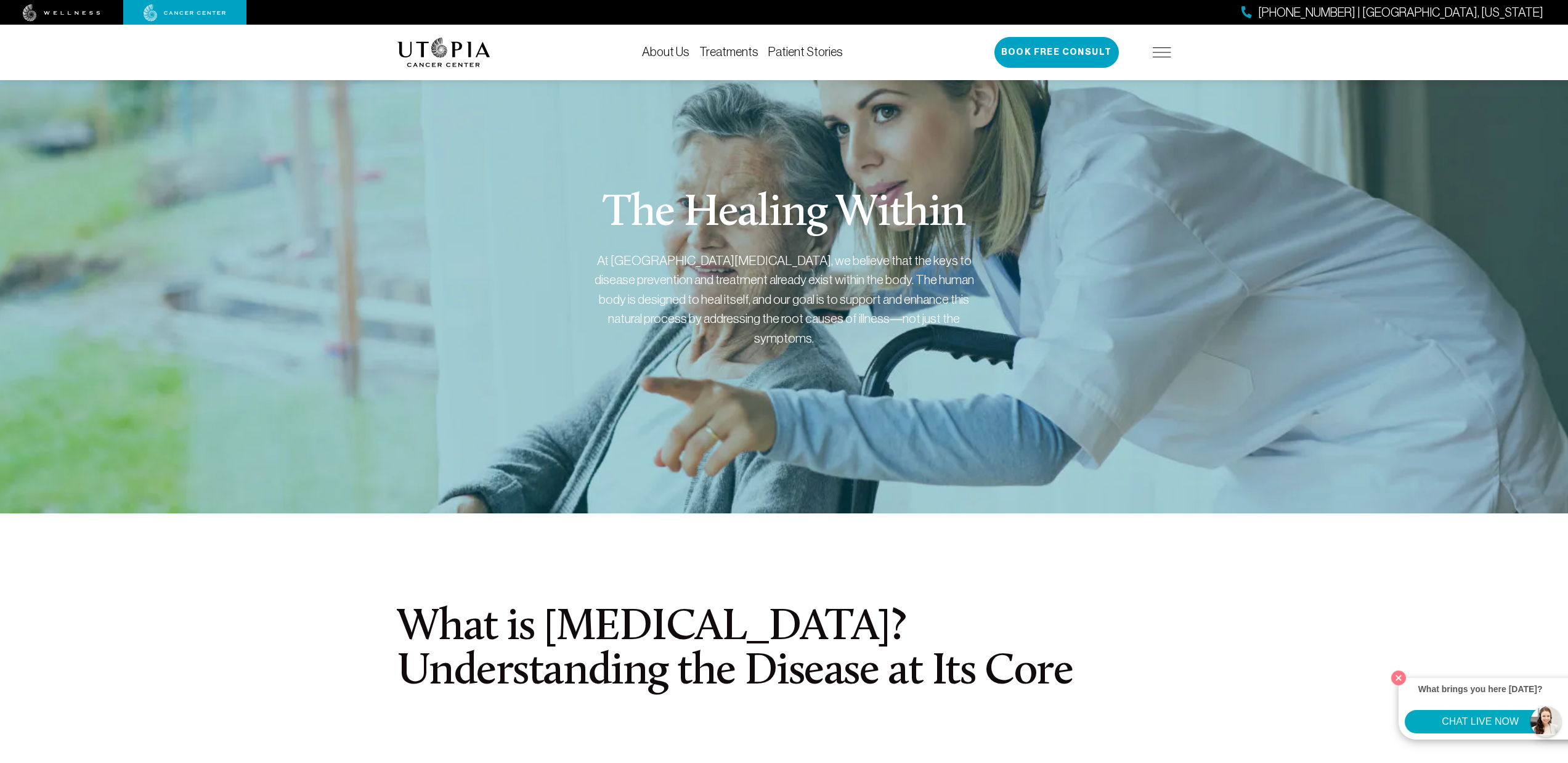
click at [1162, 46] on div "727-516-2283 | Tampa, Florida Book Free Consult" at bounding box center [1082, 53] width 177 height 31
click at [1161, 56] on img at bounding box center [1162, 53] width 19 height 10
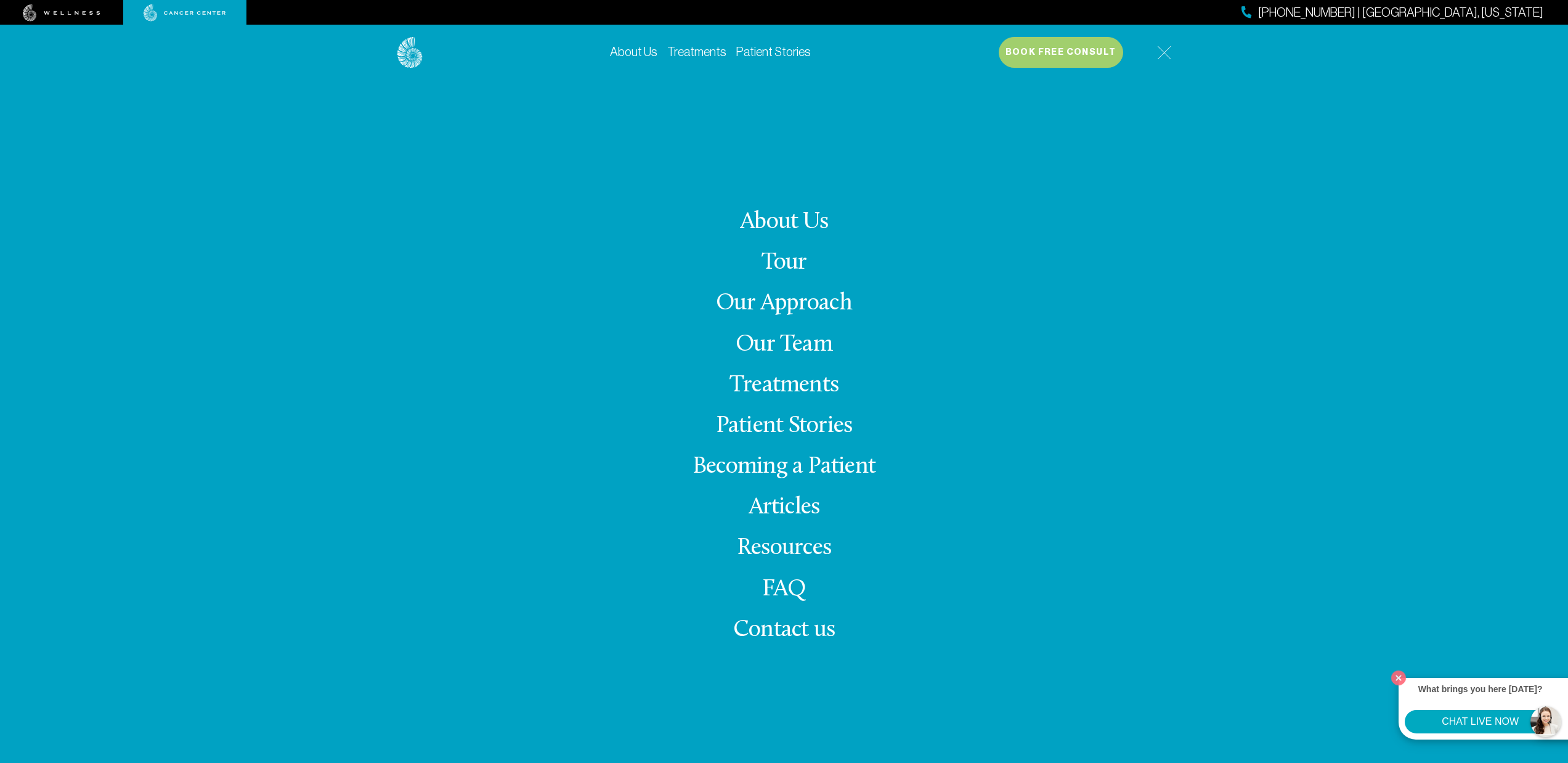
click at [786, 340] on link "Our Team" at bounding box center [783, 345] width 96 height 24
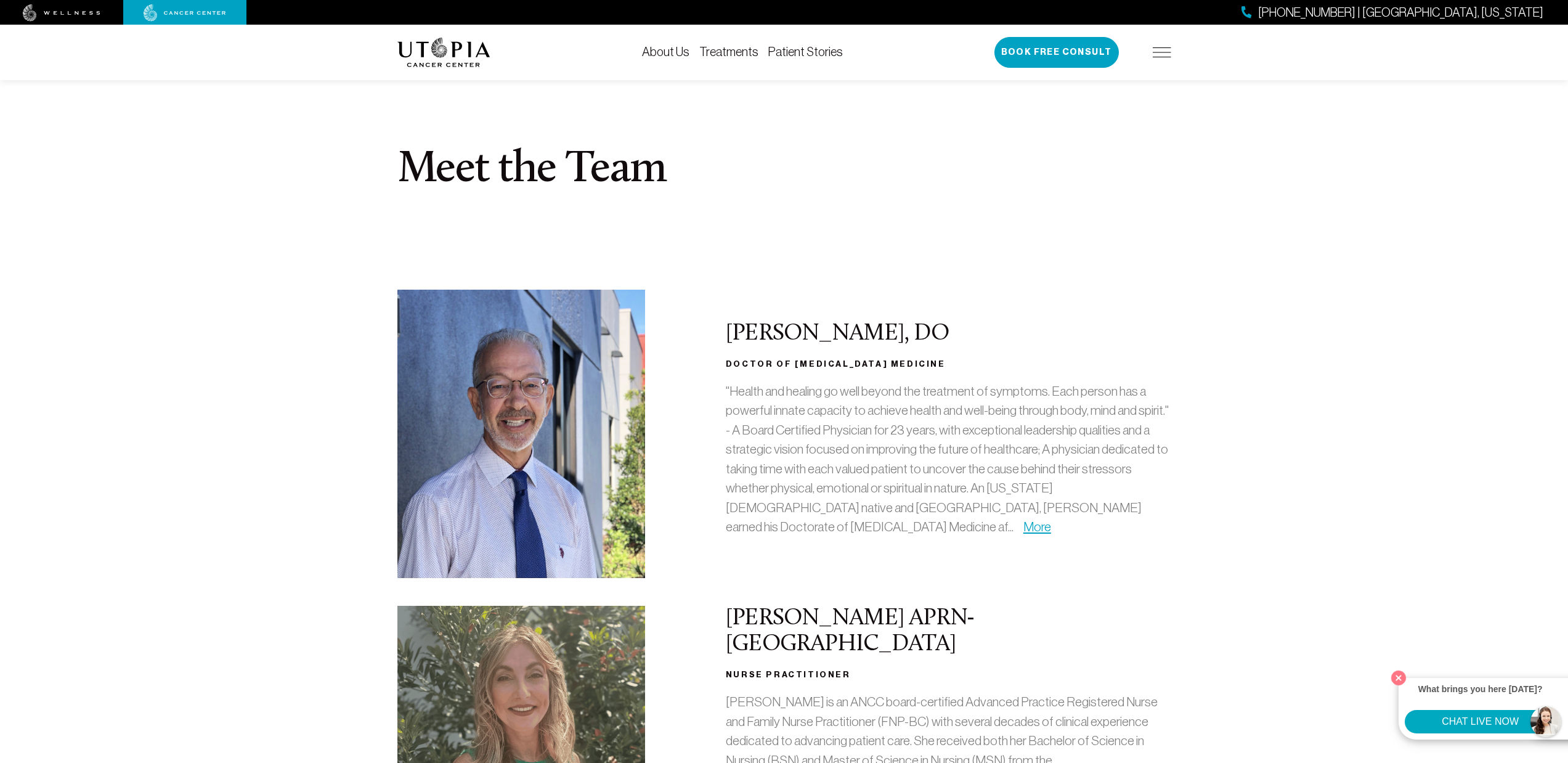
click at [1155, 50] on img at bounding box center [1162, 53] width 19 height 10
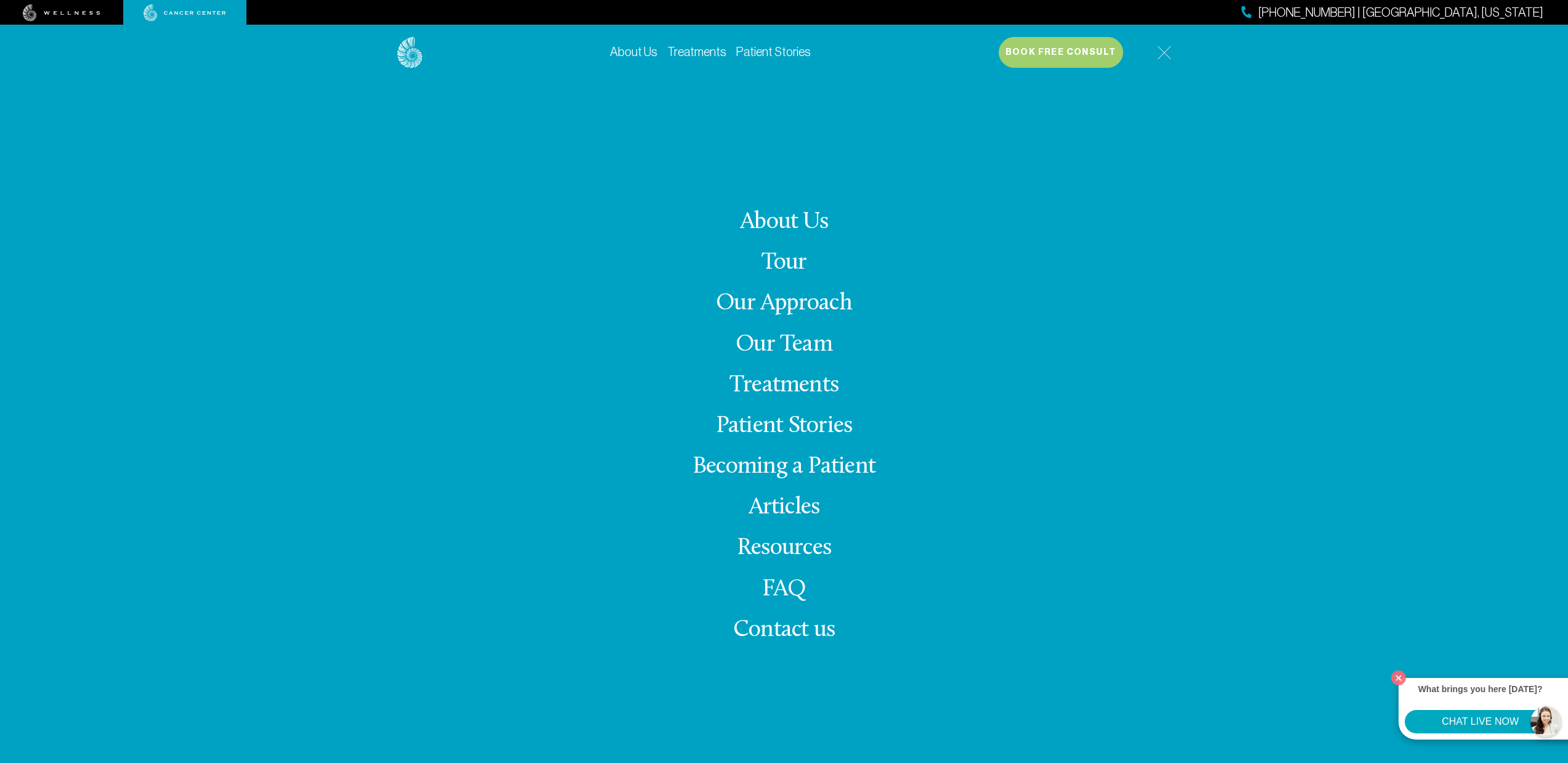
click at [787, 386] on link "Treatments" at bounding box center [784, 385] width 109 height 24
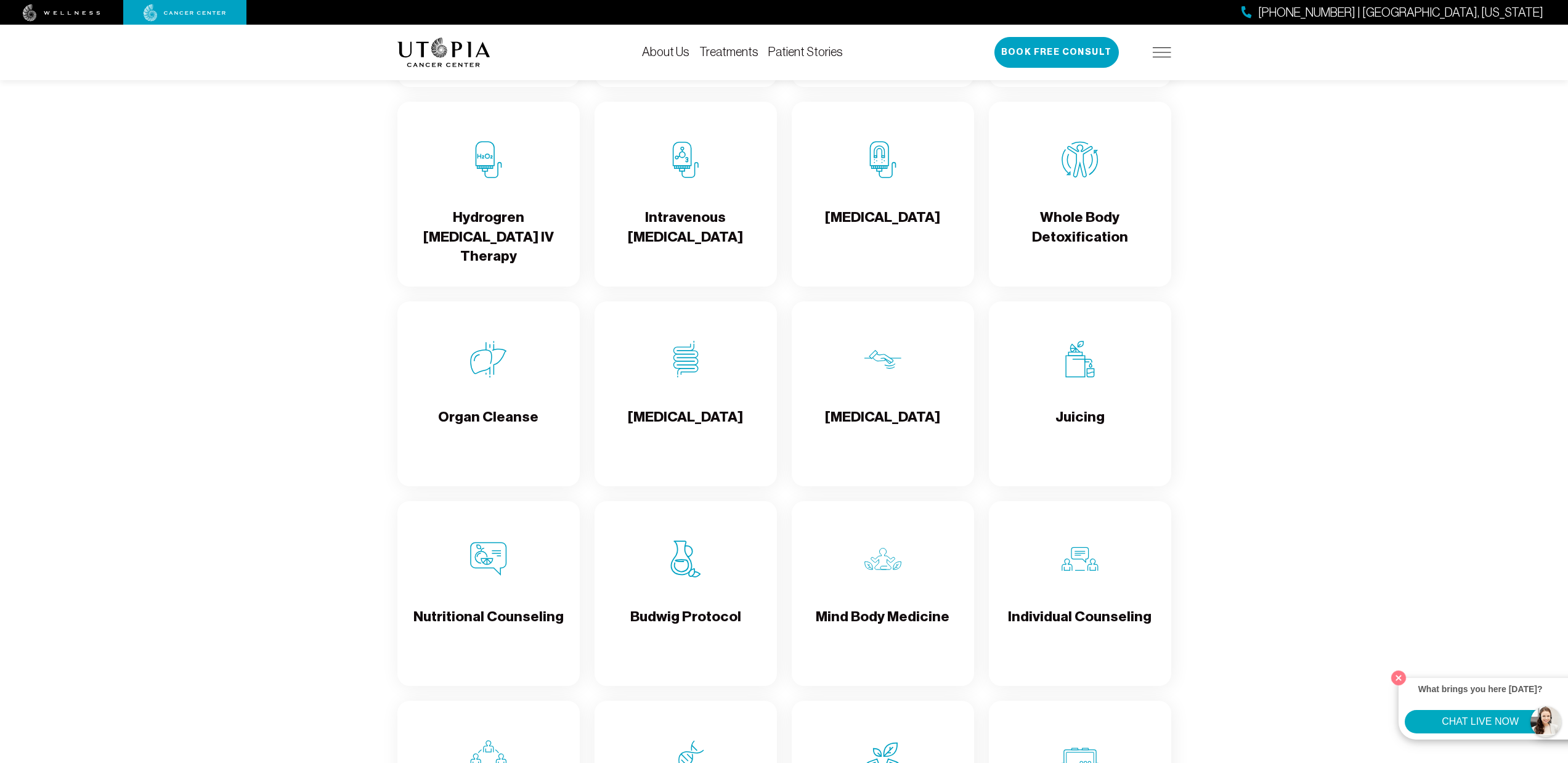
scroll to position [1597, 0]
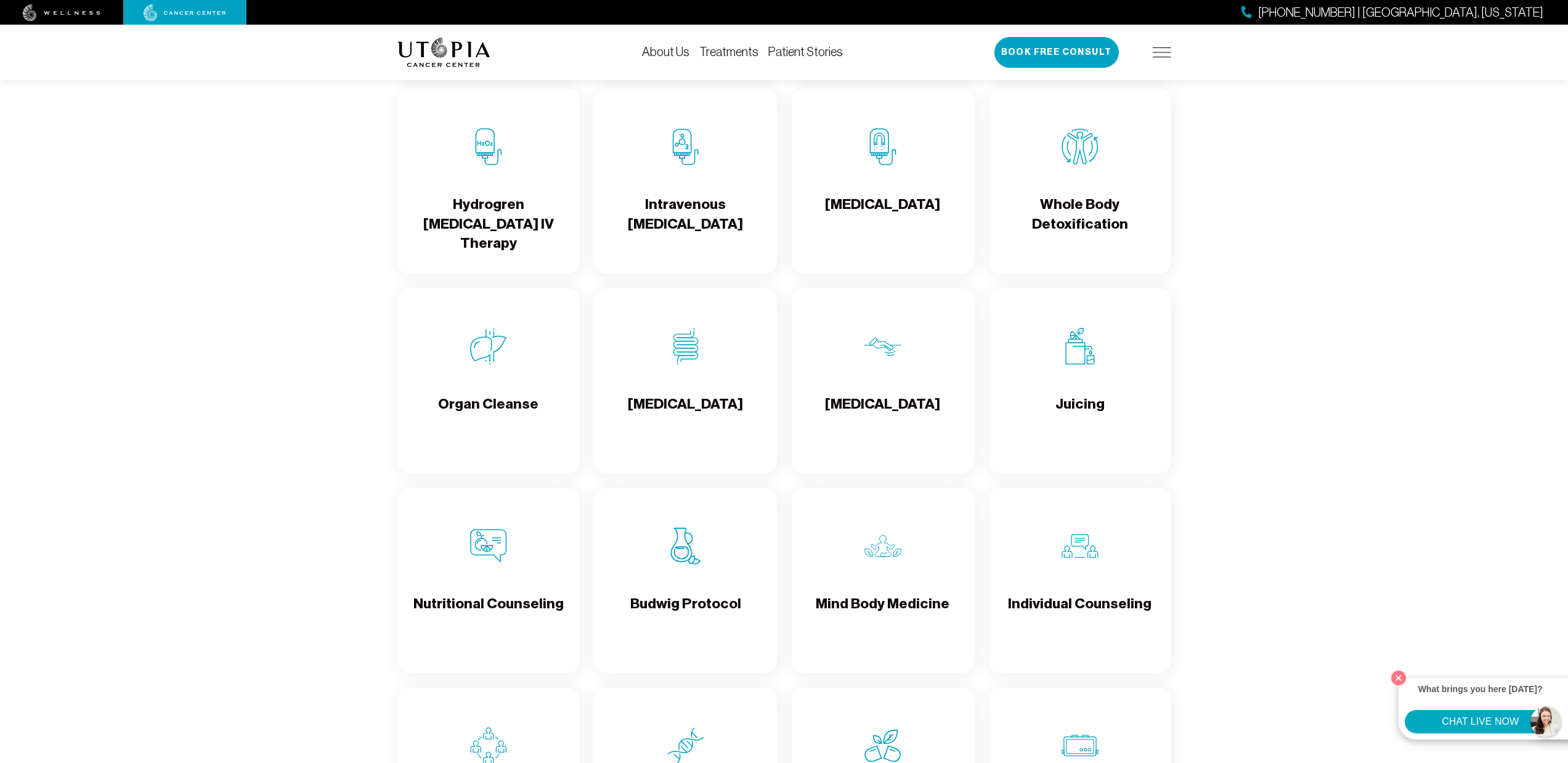
click at [1163, 65] on div "727-516-2283 | Tampa, Florida Book Free Consult" at bounding box center [1082, 53] width 177 height 31
click at [1163, 56] on img at bounding box center [1162, 53] width 19 height 10
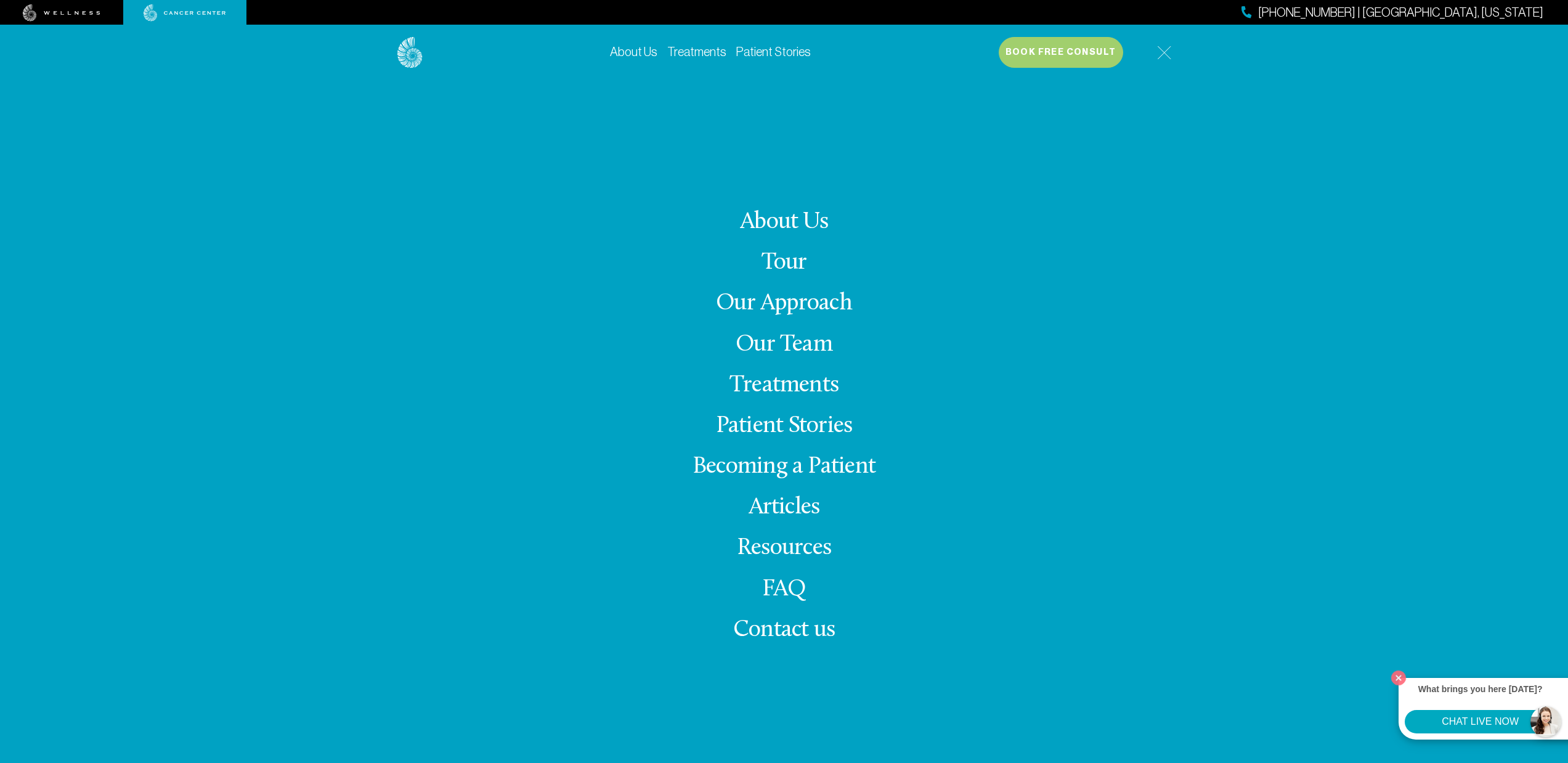
click at [775, 468] on link "Becoming a Patient" at bounding box center [784, 467] width 183 height 24
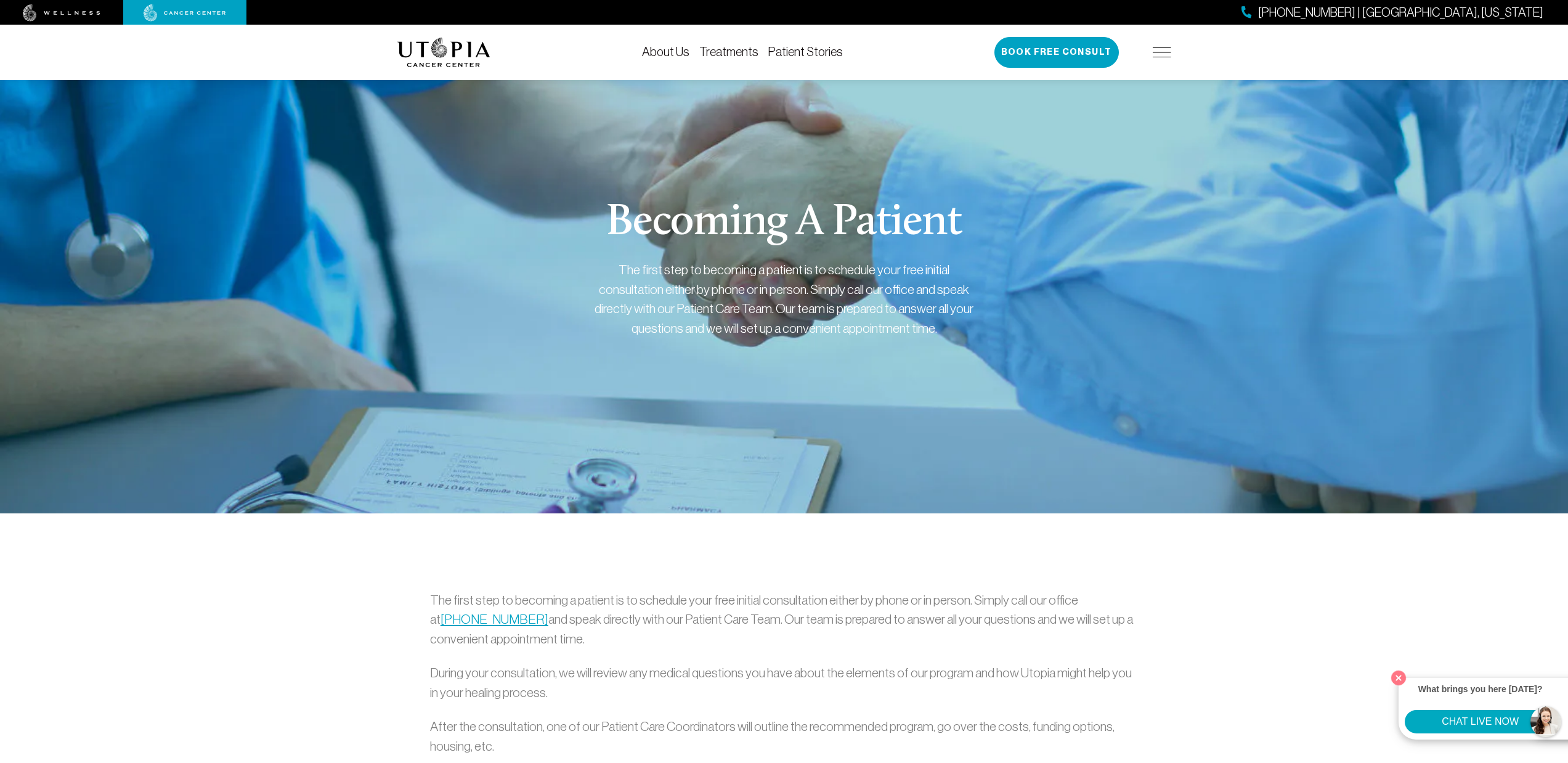
click at [1159, 58] on div "727-516-2283 | Tampa, Florida Book Free Consult" at bounding box center [1082, 53] width 177 height 31
click at [1158, 56] on img at bounding box center [1162, 53] width 19 height 10
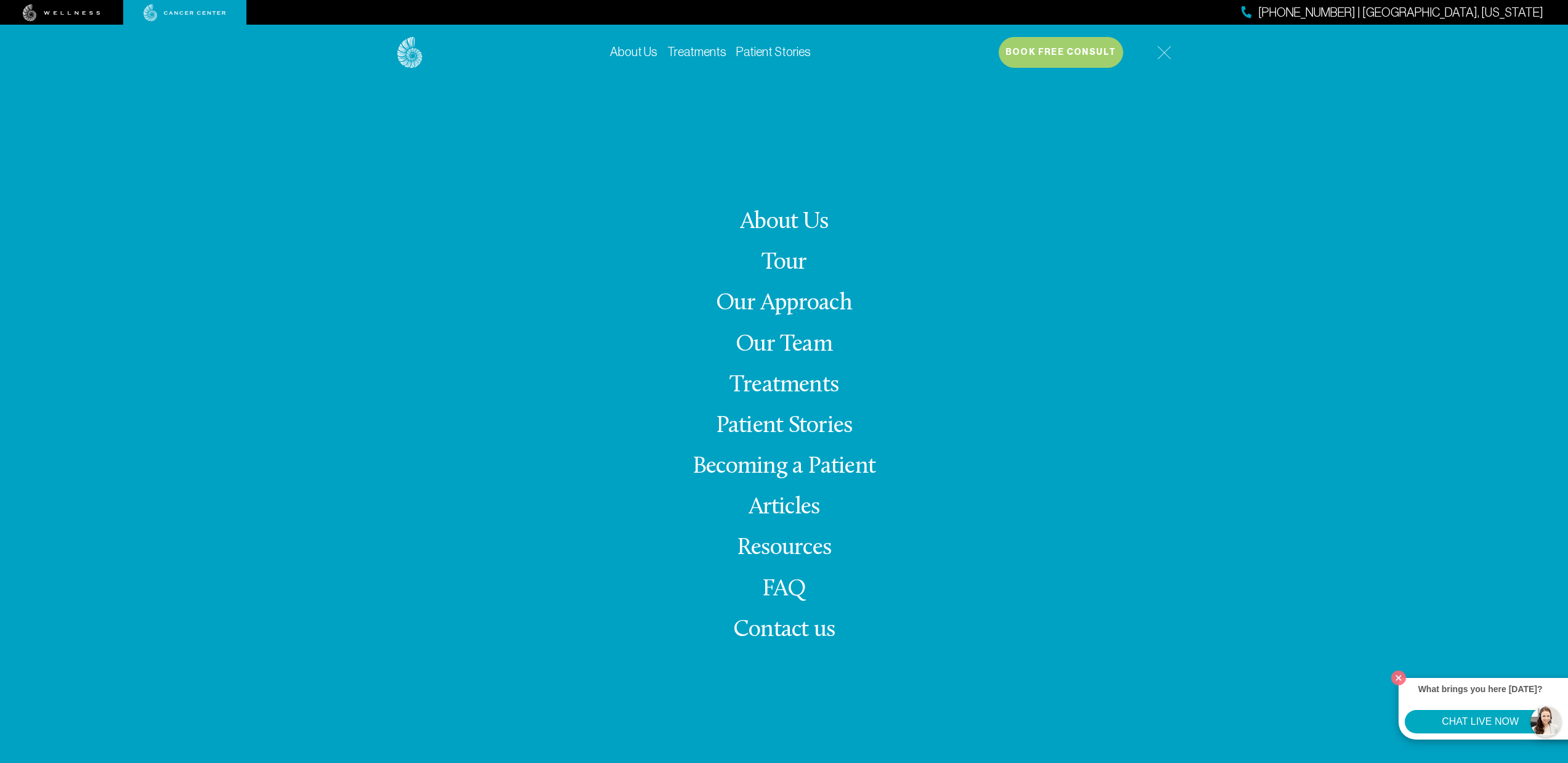
click at [784, 547] on link "Resources" at bounding box center [784, 548] width 94 height 24
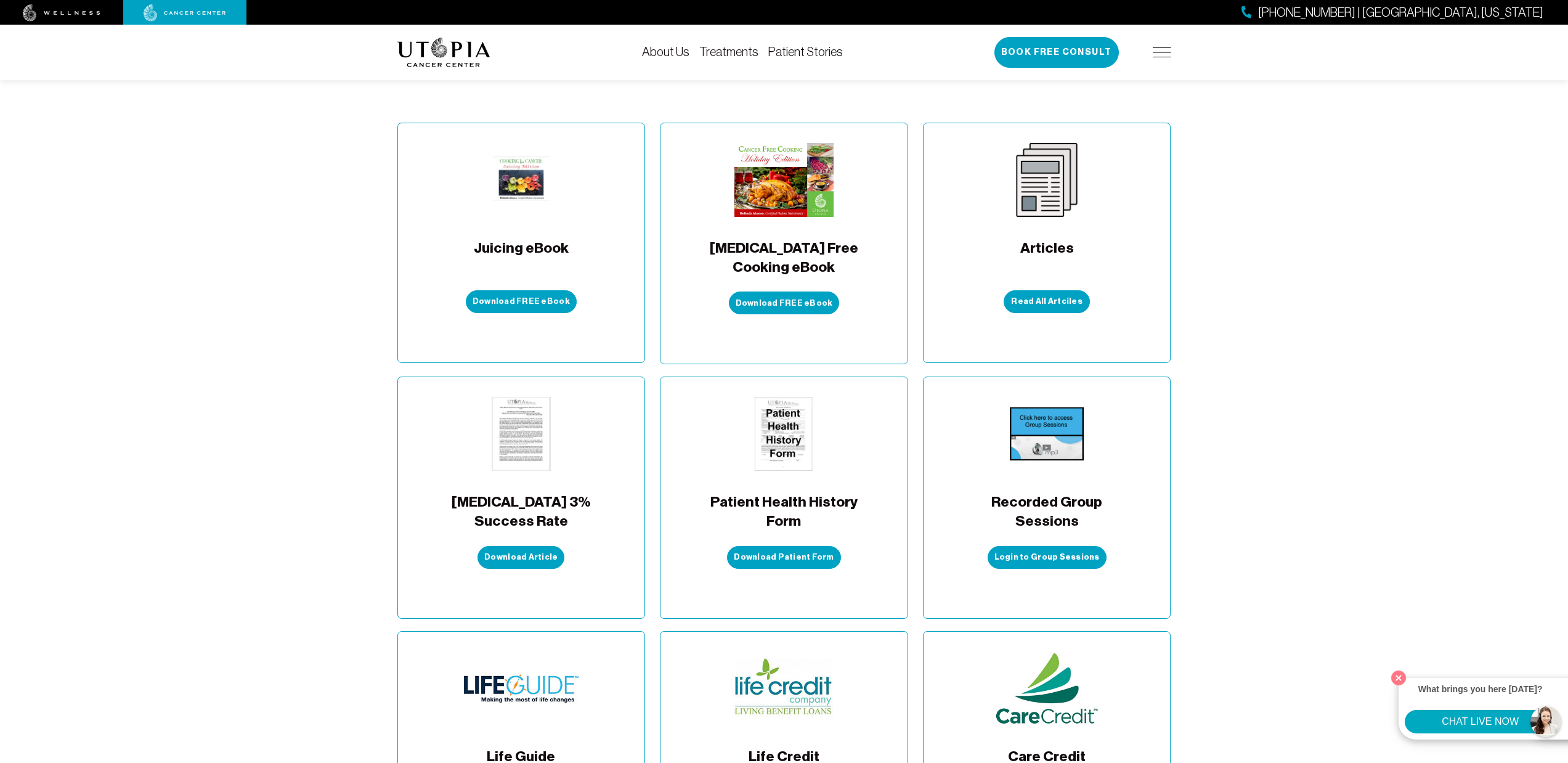
scroll to position [63, 0]
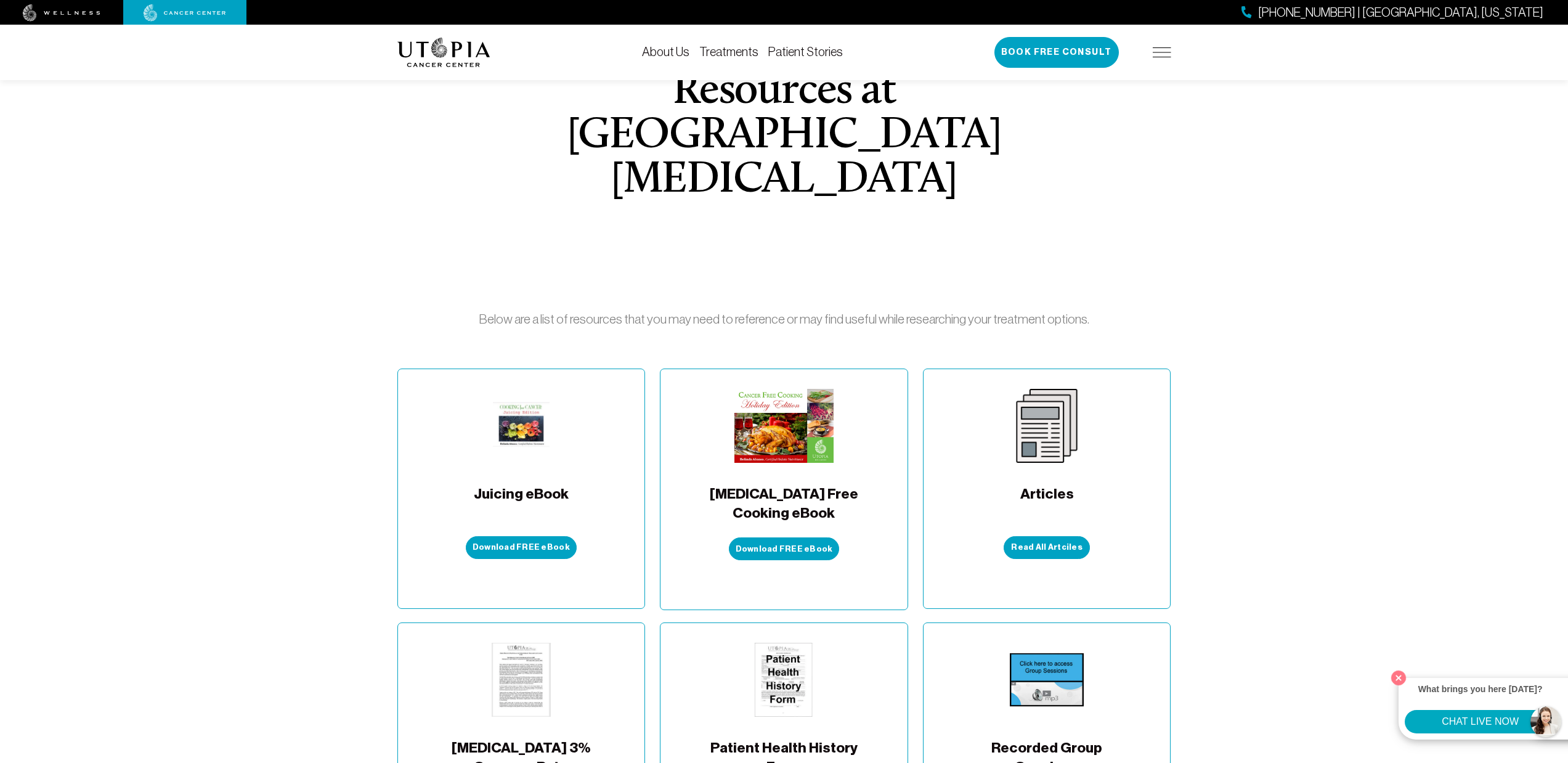
click at [1159, 54] on img at bounding box center [1162, 53] width 19 height 10
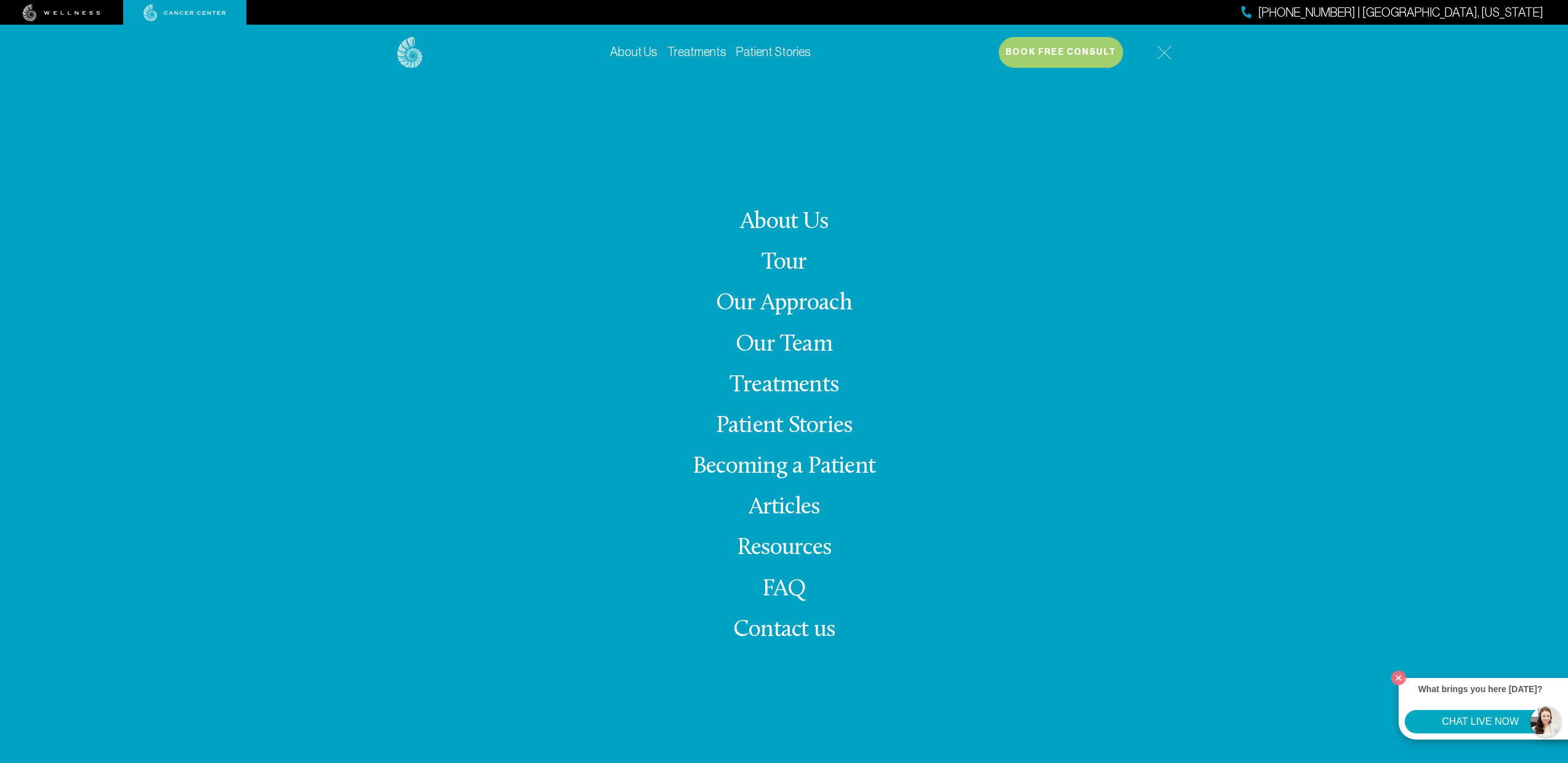
click at [782, 594] on link "FAQ" at bounding box center [784, 589] width 45 height 24
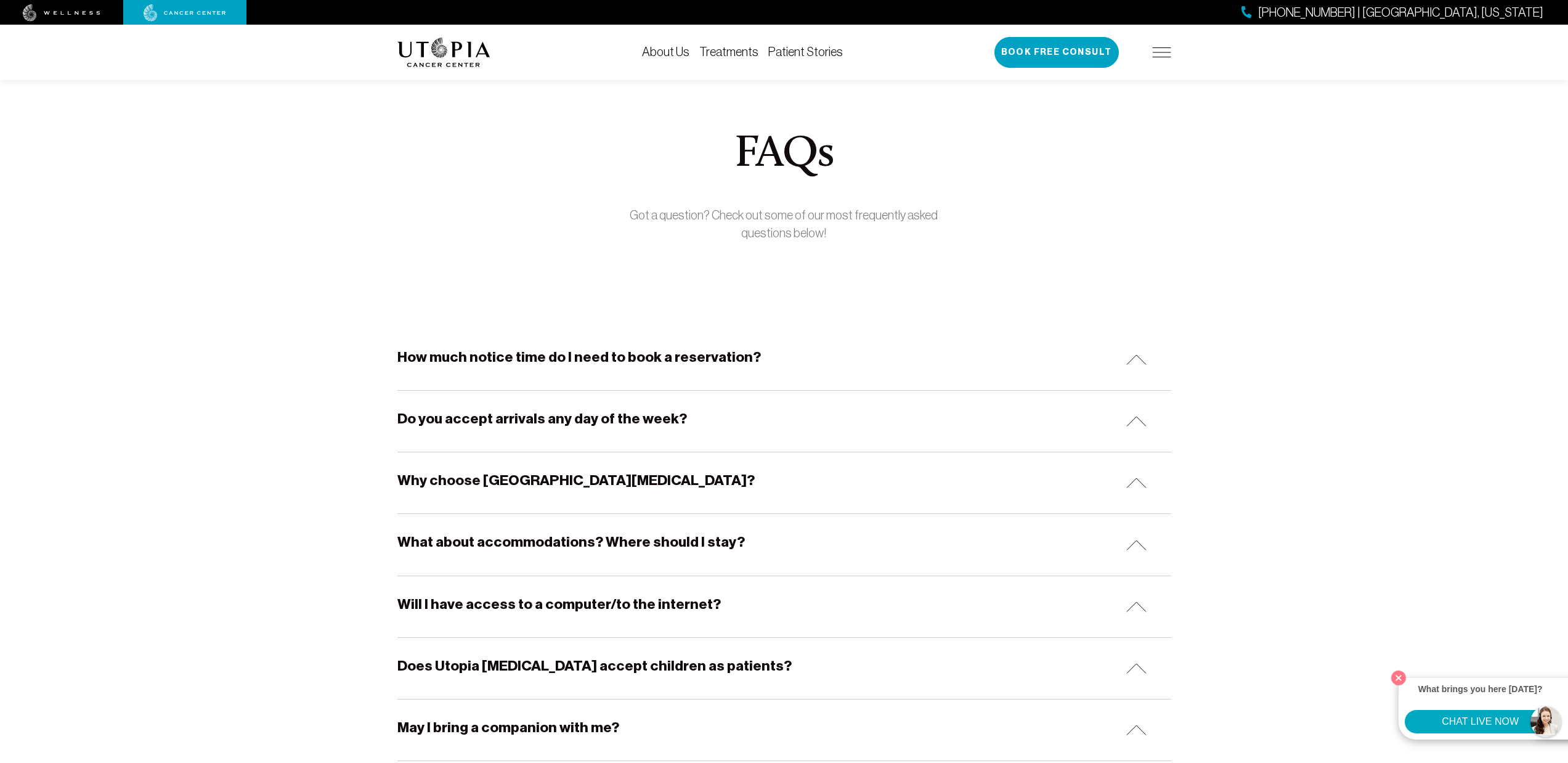
click at [1174, 38] on div "About Us Treatments Patient Stories 727-516-2283 | Tampa, Florida Book Free Con…" at bounding box center [784, 52] width 789 height 55
click at [1171, 48] on img at bounding box center [1162, 53] width 19 height 10
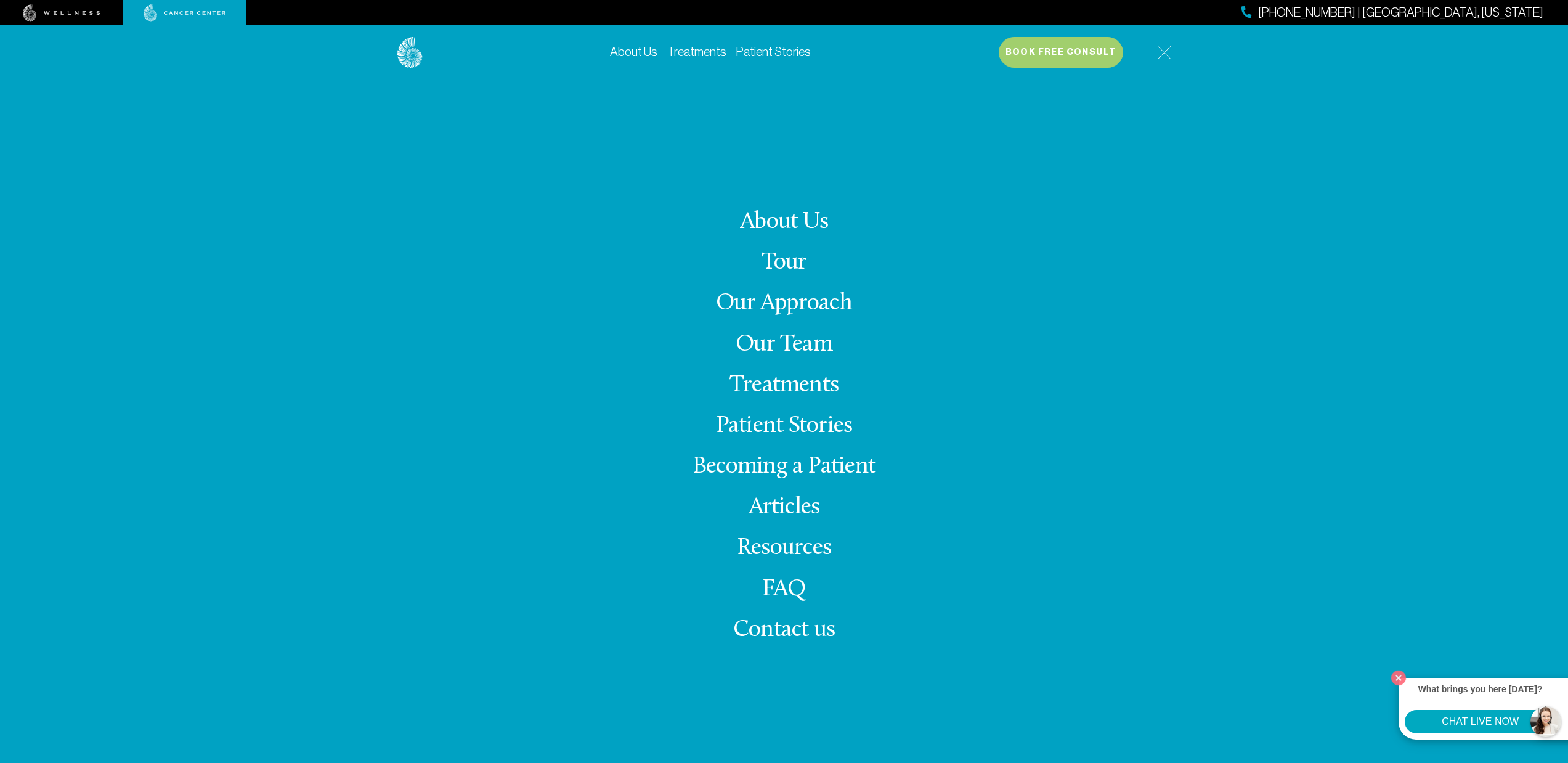
click at [793, 635] on span "Contact us" at bounding box center [783, 630] width 101 height 24
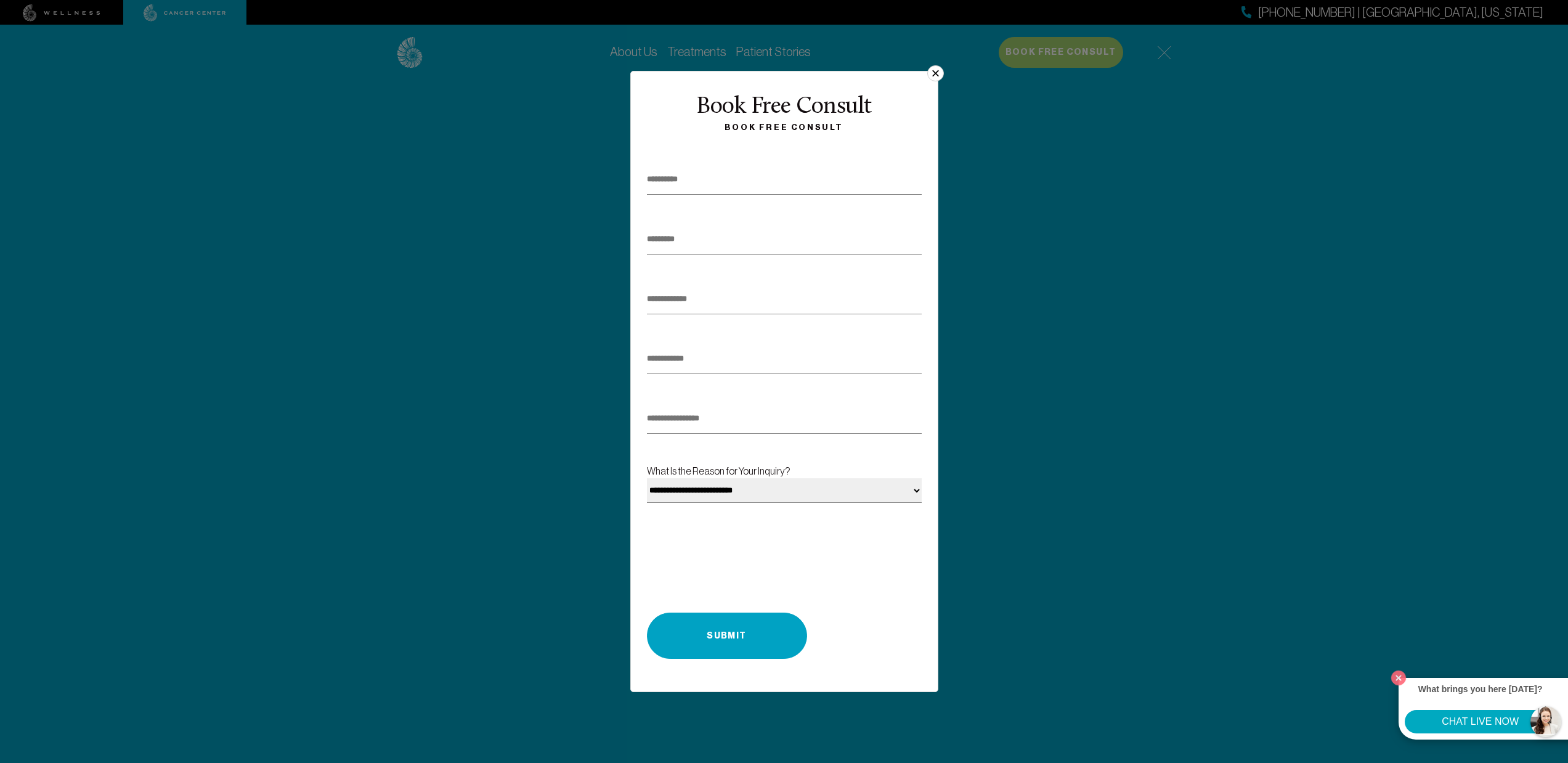
click at [930, 69] on button "×" at bounding box center [936, 74] width 16 height 16
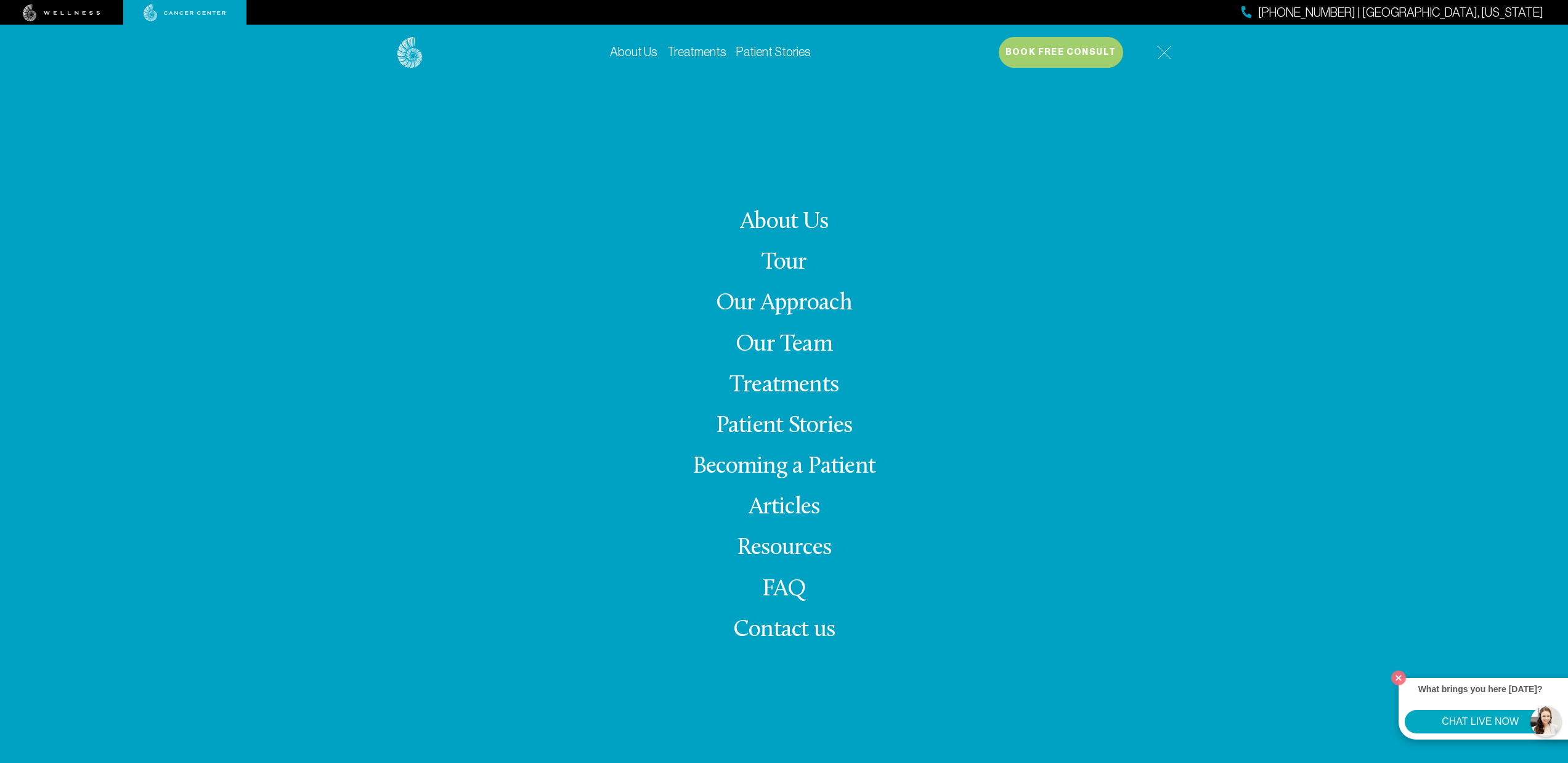
click at [1167, 45] on img at bounding box center [1163, 52] width 14 height 14
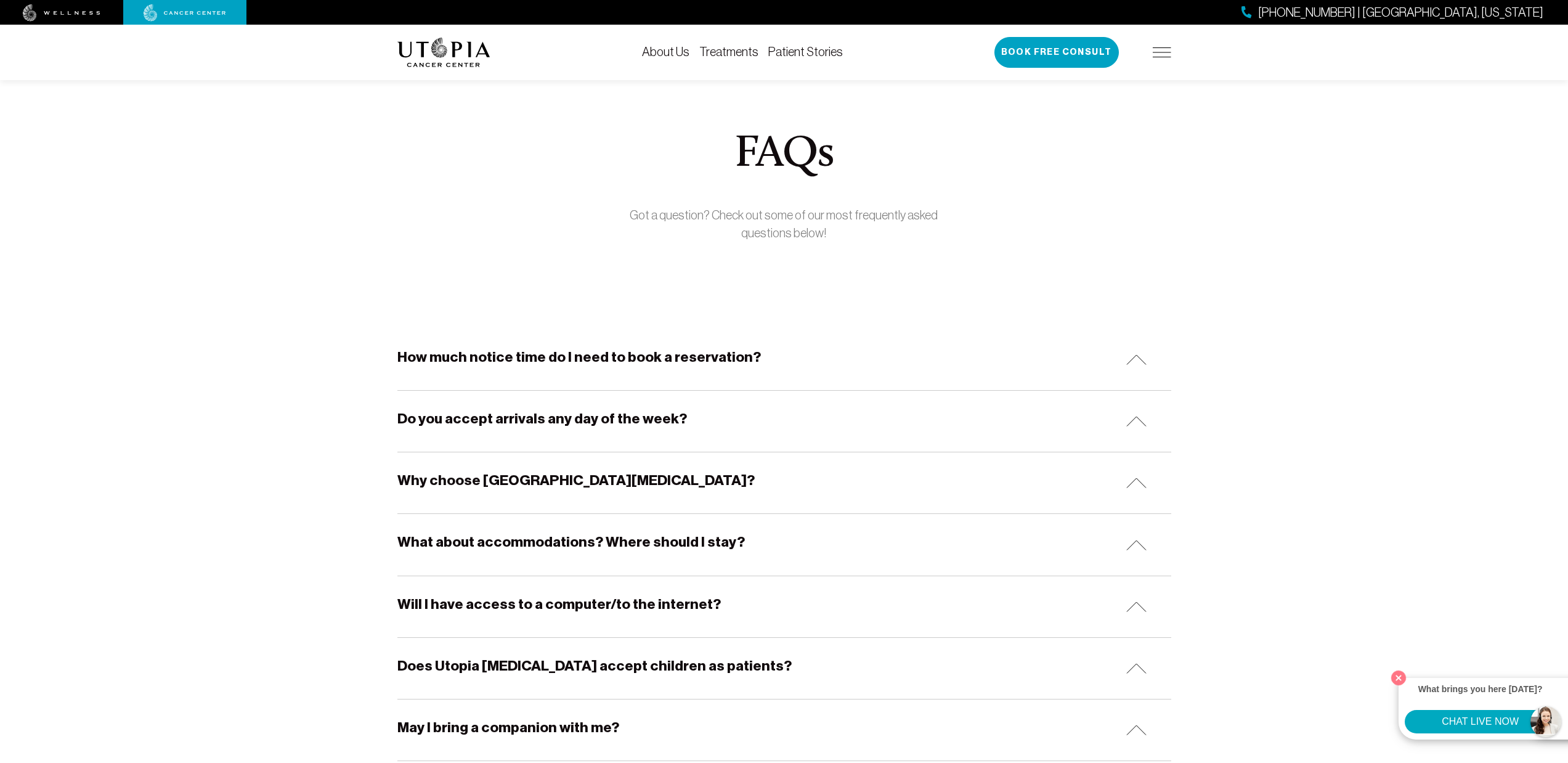
click at [182, 20] on img at bounding box center [185, 12] width 83 height 17
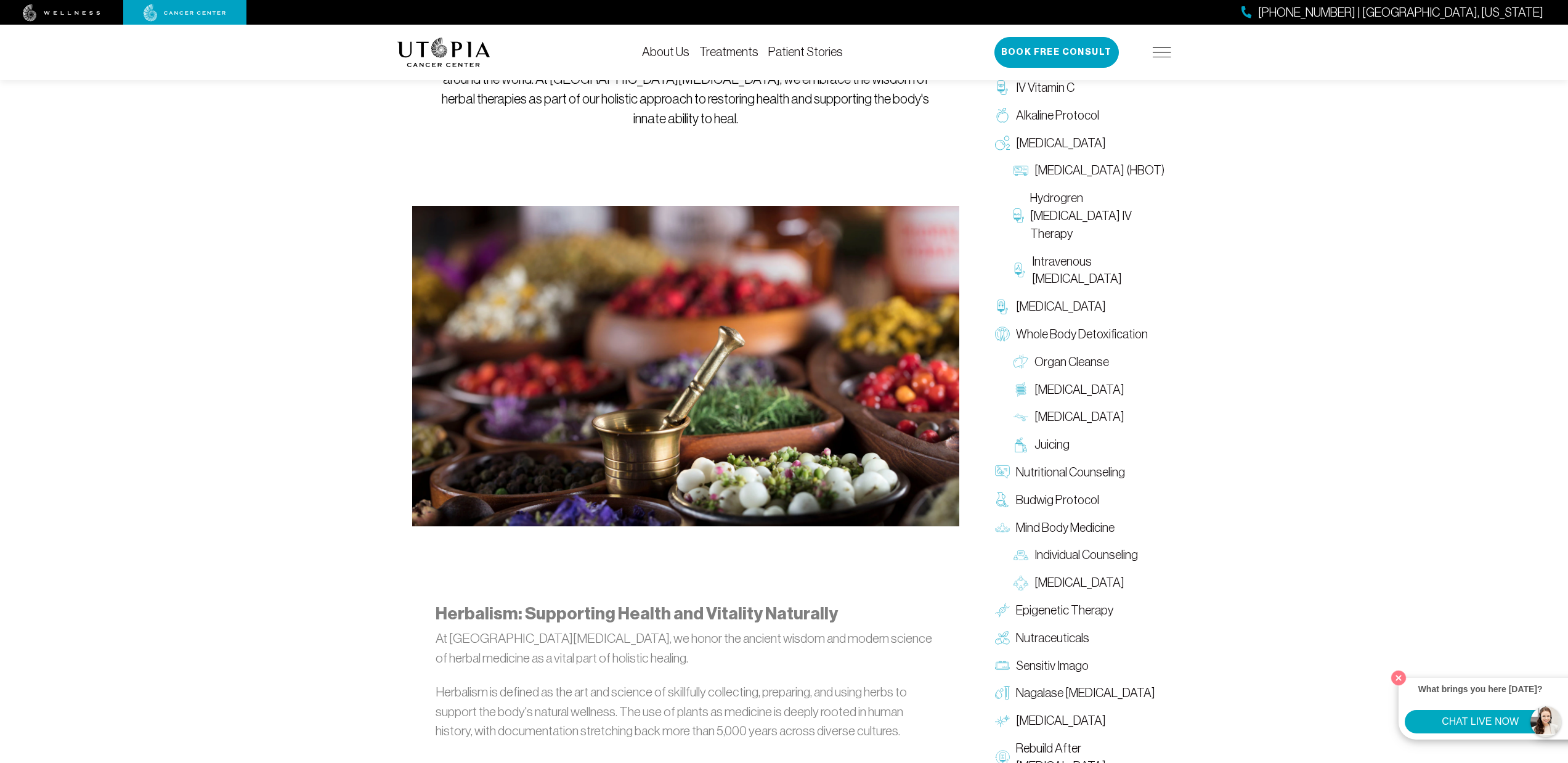
scroll to position [163, 0]
